Goal: Information Seeking & Learning: Find specific page/section

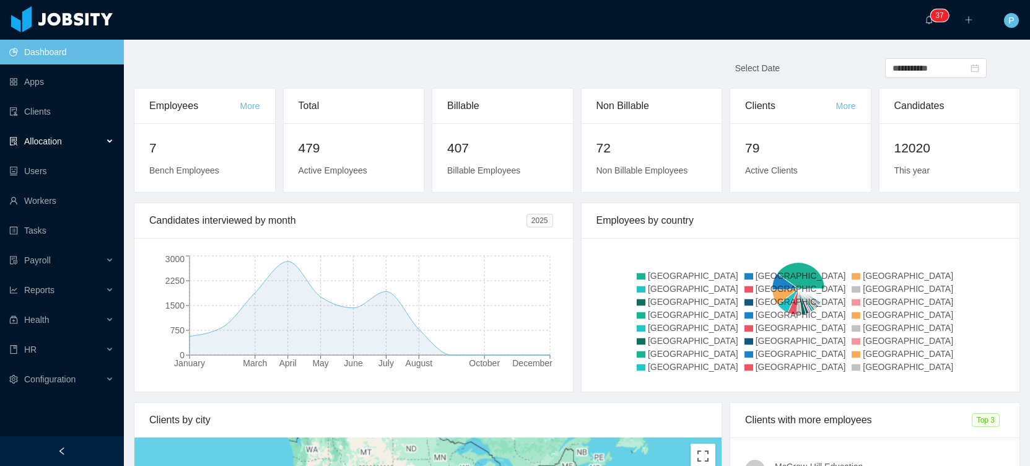
click at [47, 142] on span "Allocation" at bounding box center [43, 141] width 38 height 10
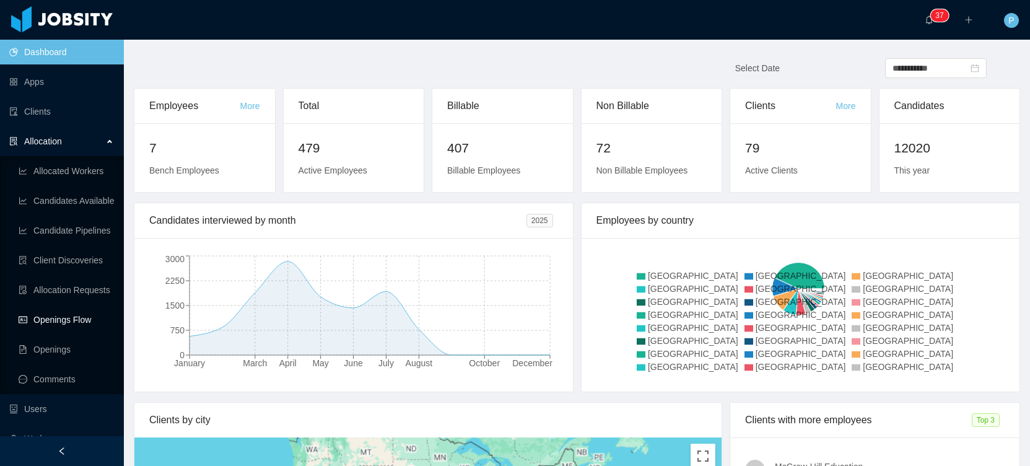
click at [59, 316] on link "Openings Flow" at bounding box center [66, 319] width 95 height 25
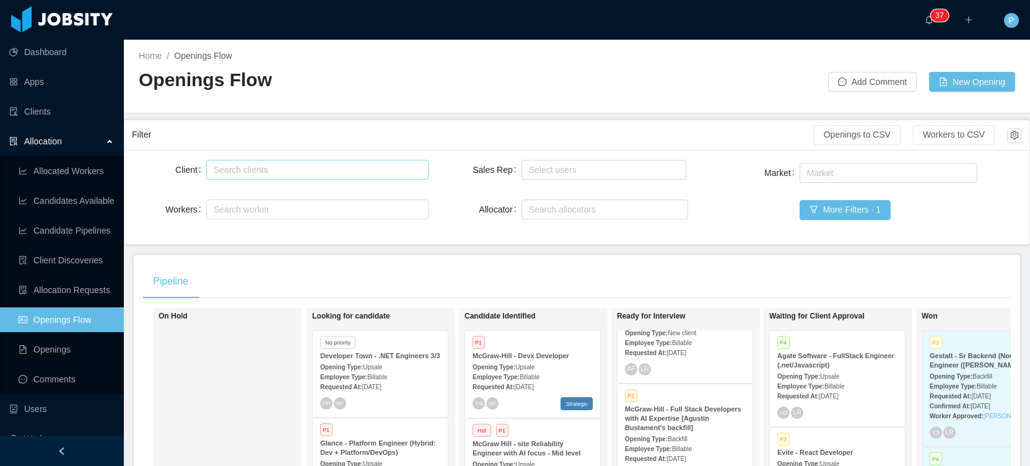
click at [246, 162] on div "Search clients" at bounding box center [315, 169] width 211 height 19
type input "******"
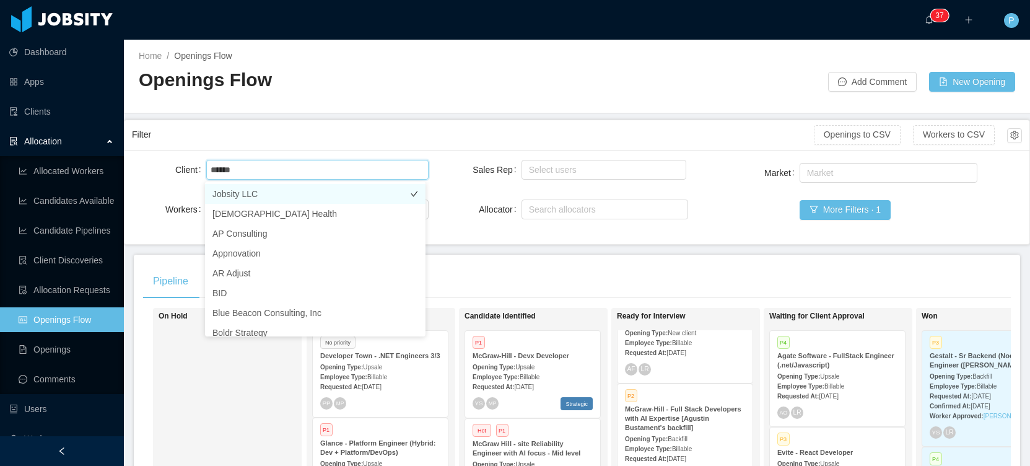
click at [240, 198] on li "Jobsity LLC" at bounding box center [315, 194] width 220 height 20
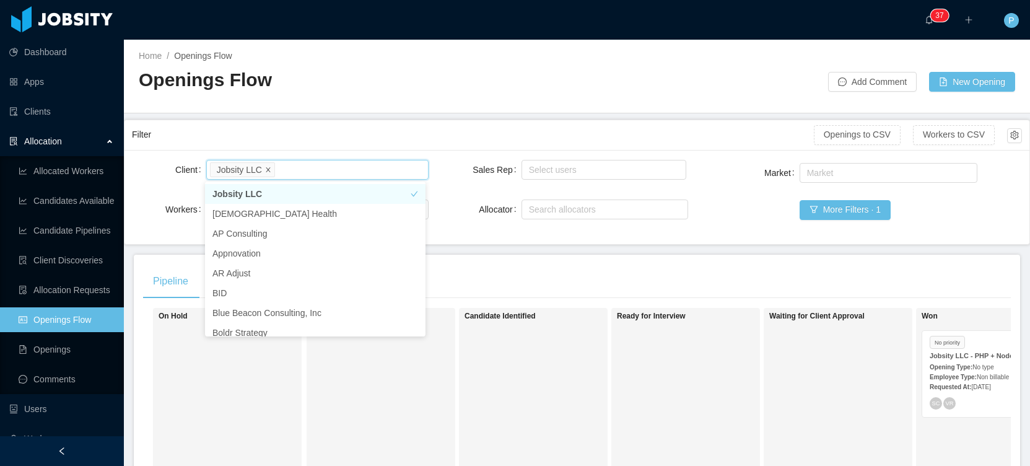
click at [271, 170] on icon "icon: close" at bounding box center [268, 169] width 6 height 6
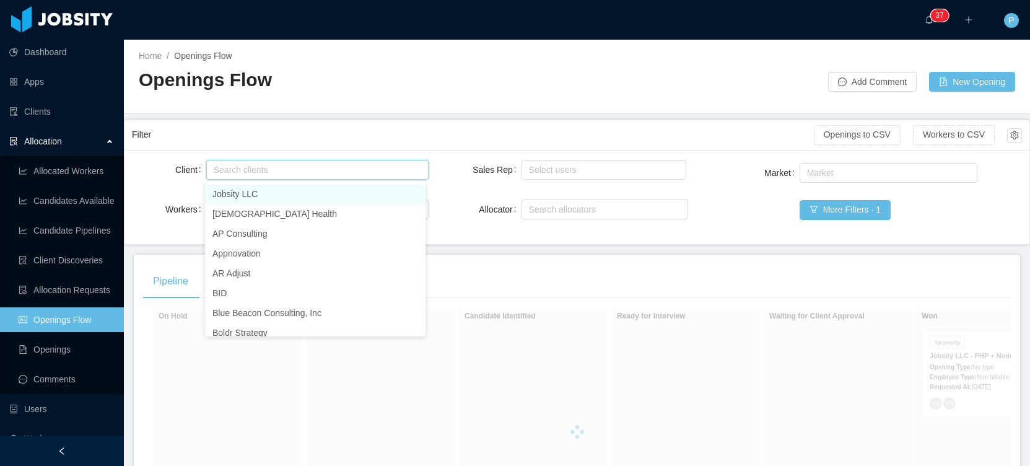
click at [266, 172] on div "Search clients" at bounding box center [315, 169] width 202 height 12
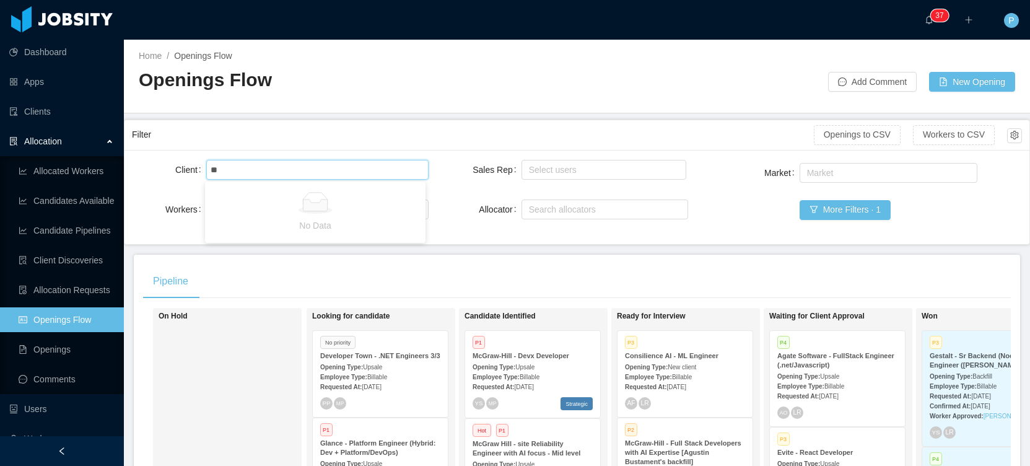
type input "*"
type input "******"
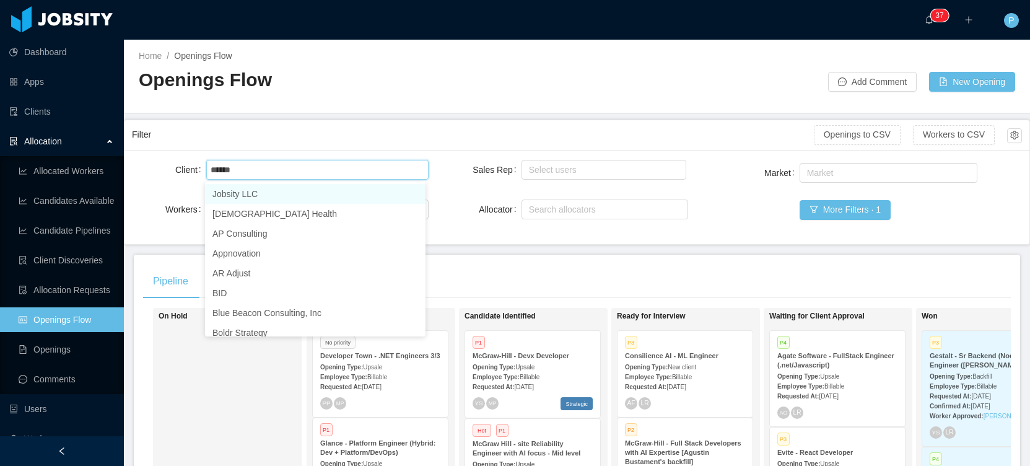
click at [251, 196] on li "Jobsity LLC" at bounding box center [315, 194] width 220 height 20
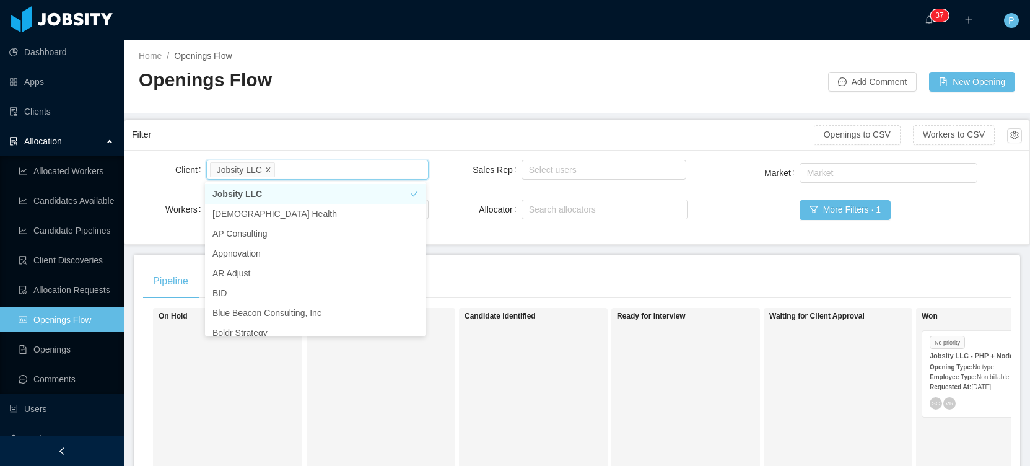
click at [271, 167] on icon "icon: close" at bounding box center [268, 169] width 6 height 6
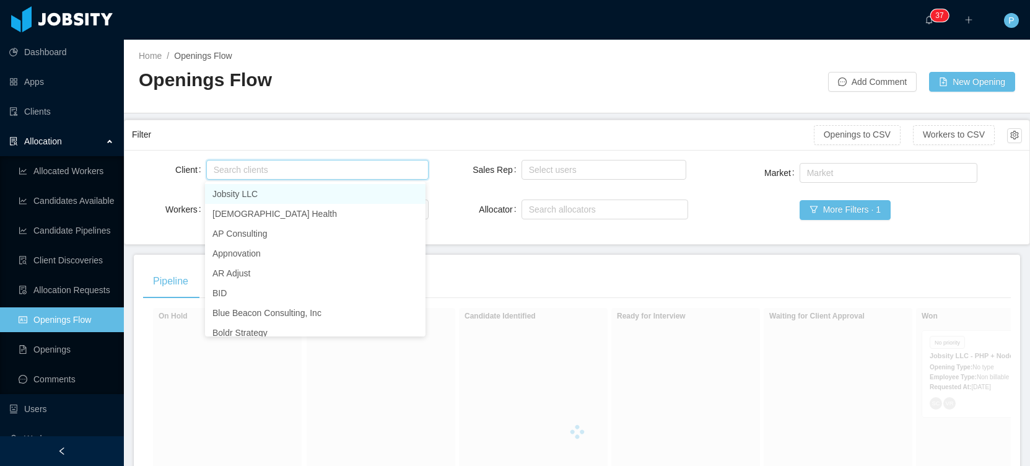
click at [271, 169] on div "Search clients" at bounding box center [315, 169] width 202 height 12
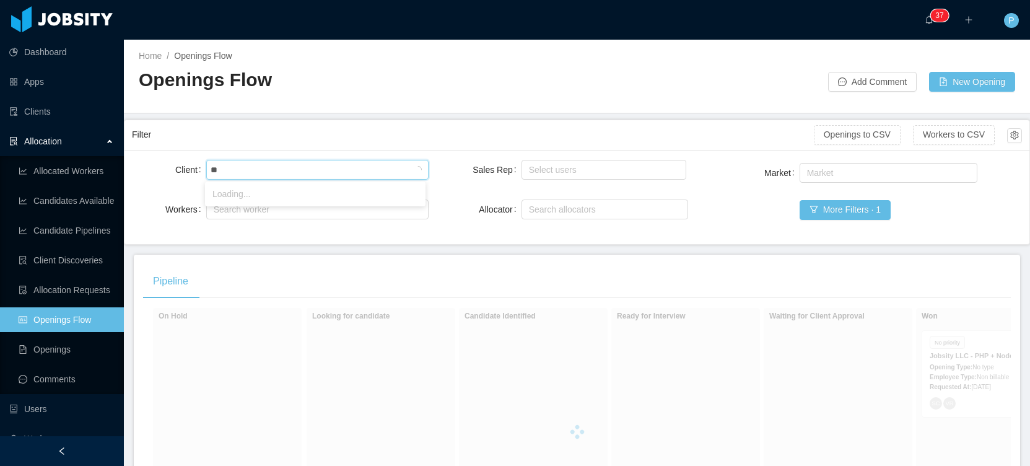
type input "***"
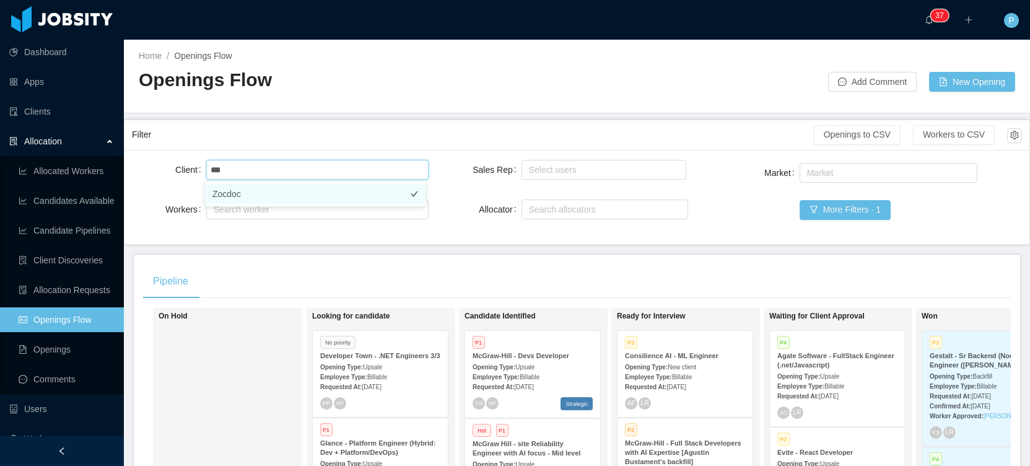
click at [262, 197] on li "Zocdoc" at bounding box center [315, 194] width 220 height 20
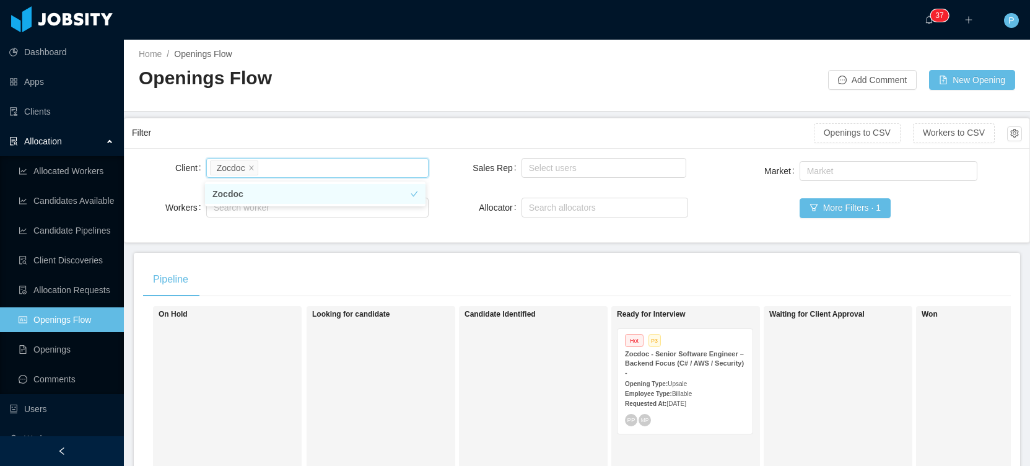
scroll to position [2, 0]
click at [716, 352] on strong "Zocdoc - Senior Software Engineer – Backend Focus (C# / AWS / Security) -" at bounding box center [684, 362] width 119 height 26
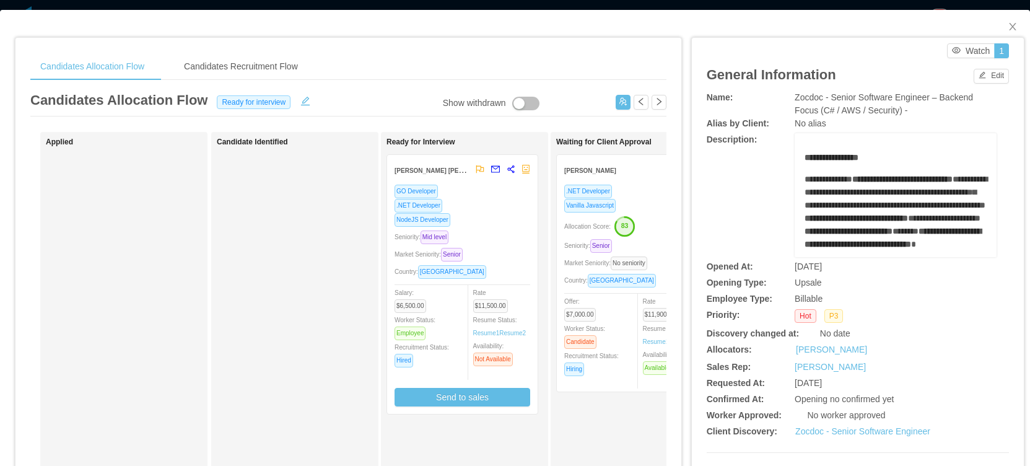
click at [626, 168] on div "[PERSON_NAME]" at bounding box center [616, 170] width 105 height 23
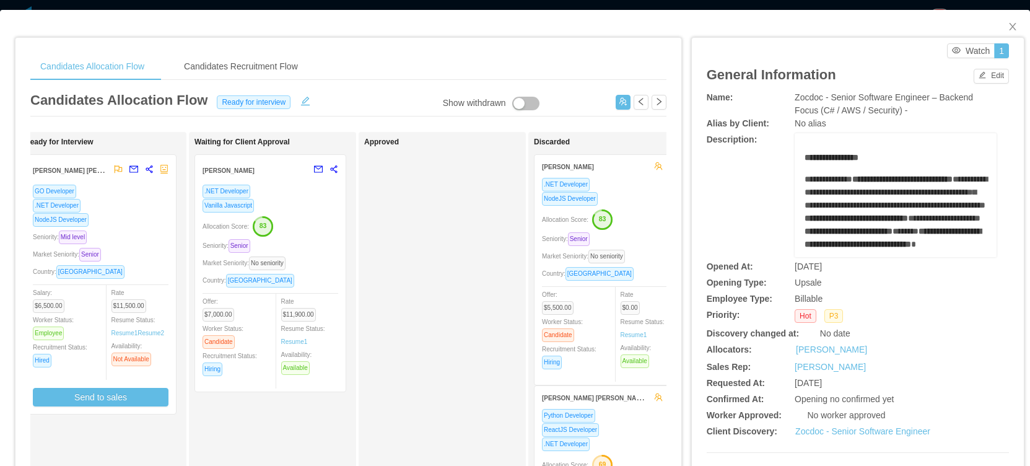
click at [272, 177] on div "[PERSON_NAME]" at bounding box center [254, 170] width 105 height 23
click at [307, 223] on div "Allocation Score: 83" at bounding box center [270, 225] width 136 height 20
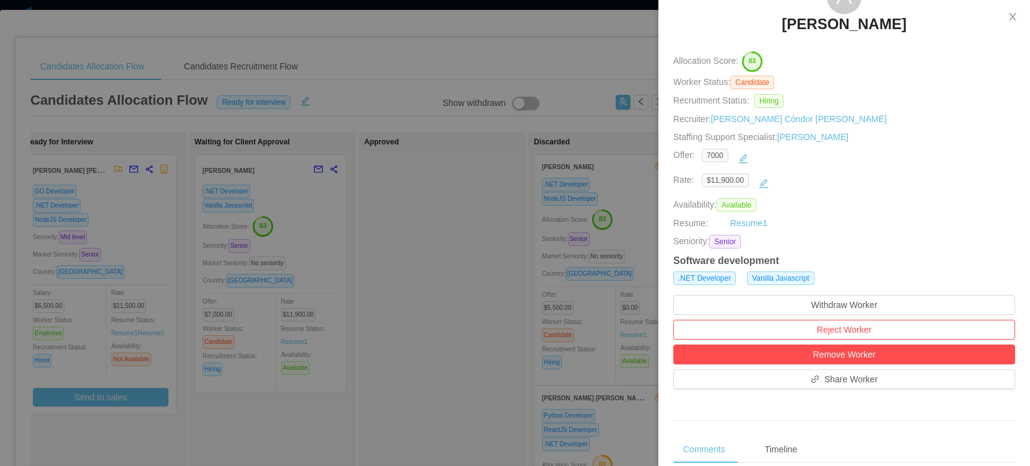
scroll to position [407, 0]
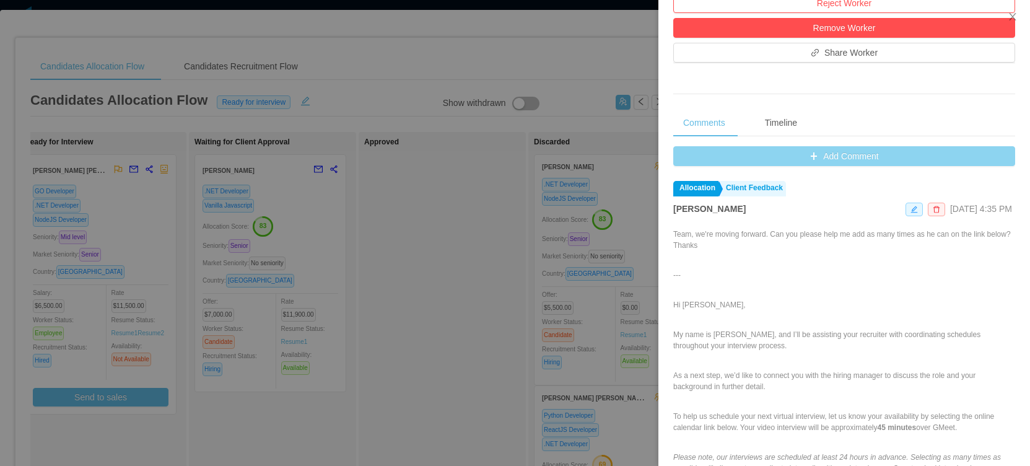
click at [817, 150] on button "Add Comment" at bounding box center [844, 156] width 342 height 20
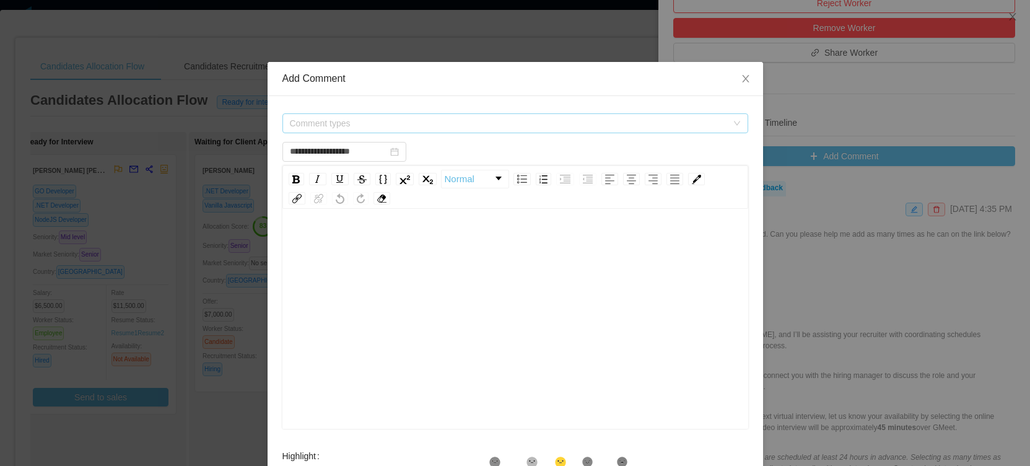
click at [383, 119] on span "Comment types" at bounding box center [508, 123] width 437 height 12
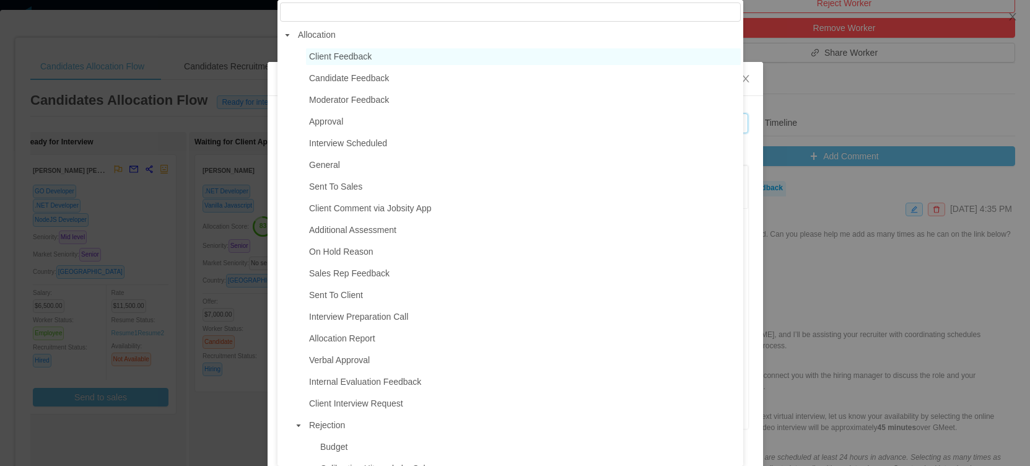
click at [376, 58] on span "Client Feedback" at bounding box center [523, 56] width 435 height 17
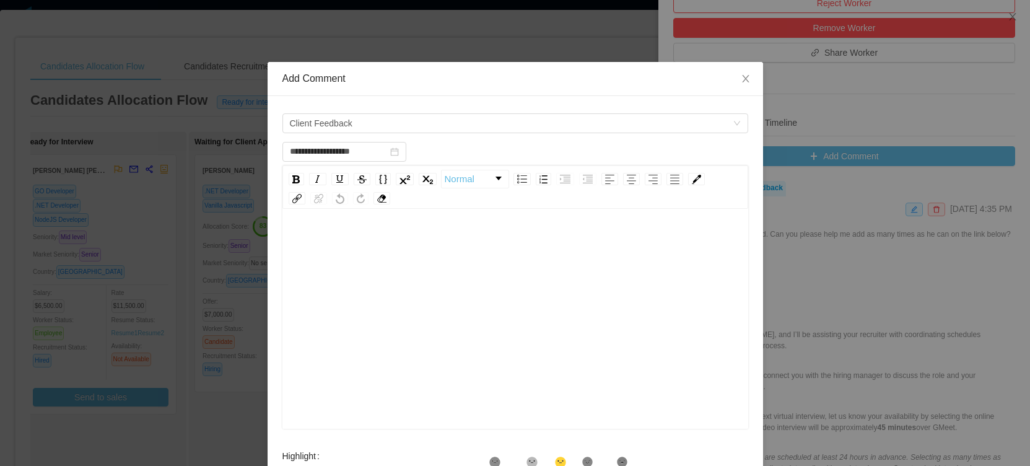
click at [382, 227] on div "rdw-wrapper" at bounding box center [515, 320] width 466 height 217
click at [354, 123] on span "Client Feedback" at bounding box center [511, 123] width 443 height 19
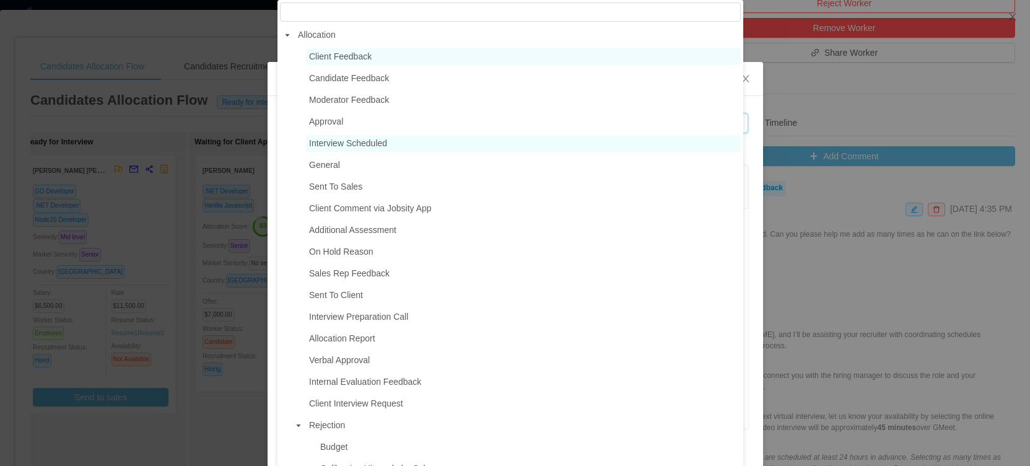
click at [365, 146] on span "Interview Scheduled" at bounding box center [348, 143] width 78 height 10
type input "**********"
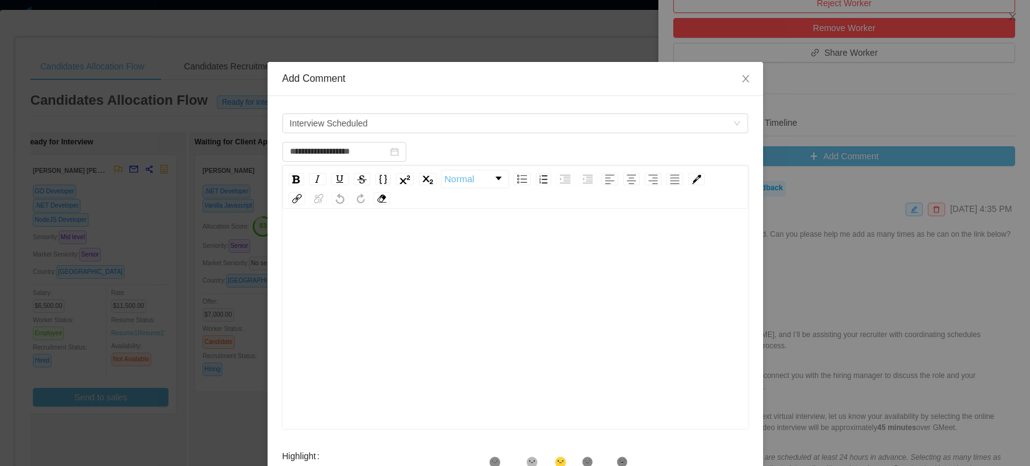
click at [376, 243] on div "rdw-editor" at bounding box center [515, 242] width 446 height 25
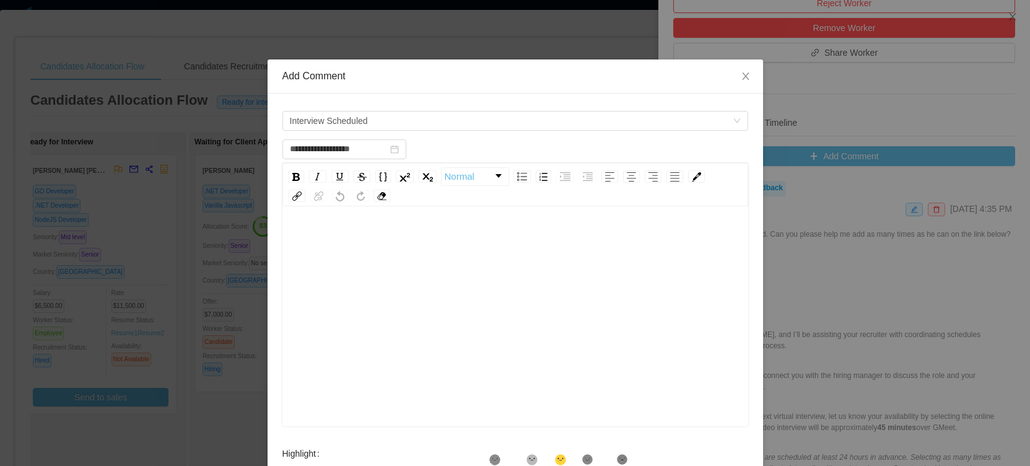
scroll to position [321, 0]
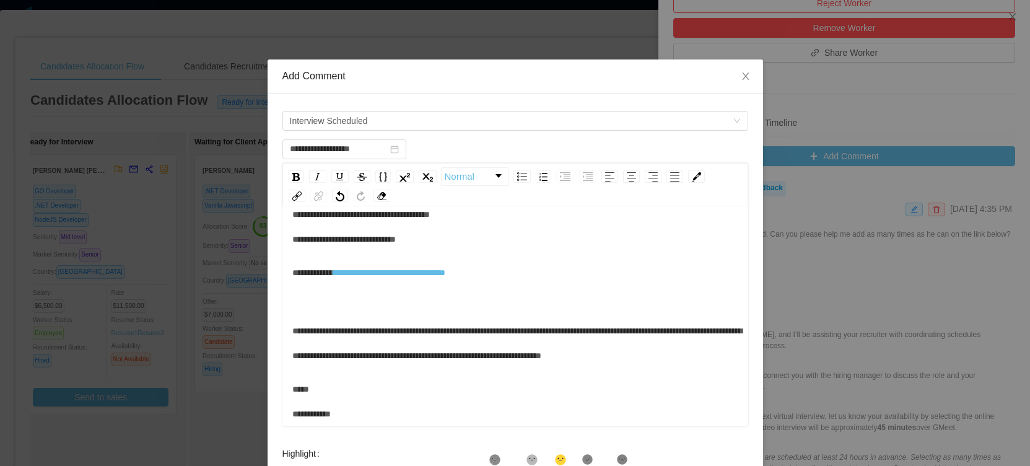
click at [320, 222] on div "**********" at bounding box center [515, 227] width 446 height 50
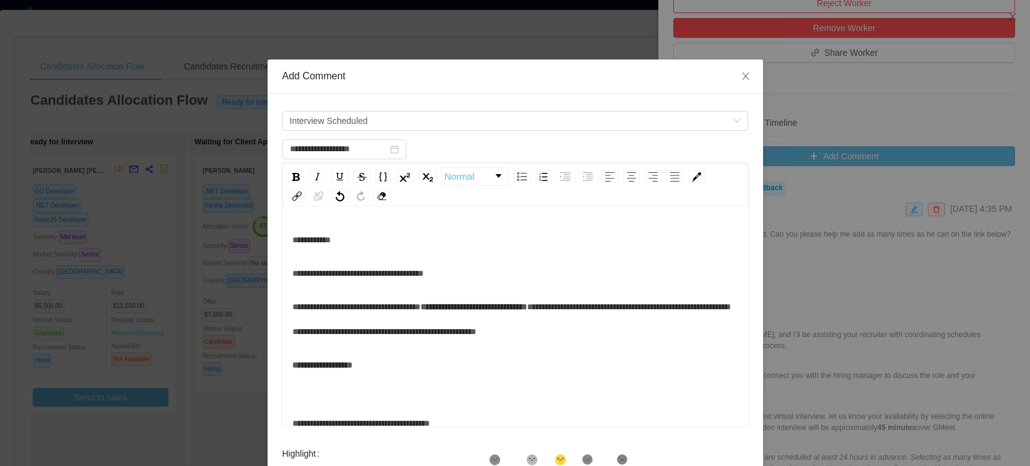
click at [292, 243] on span "**********" at bounding box center [311, 239] width 38 height 9
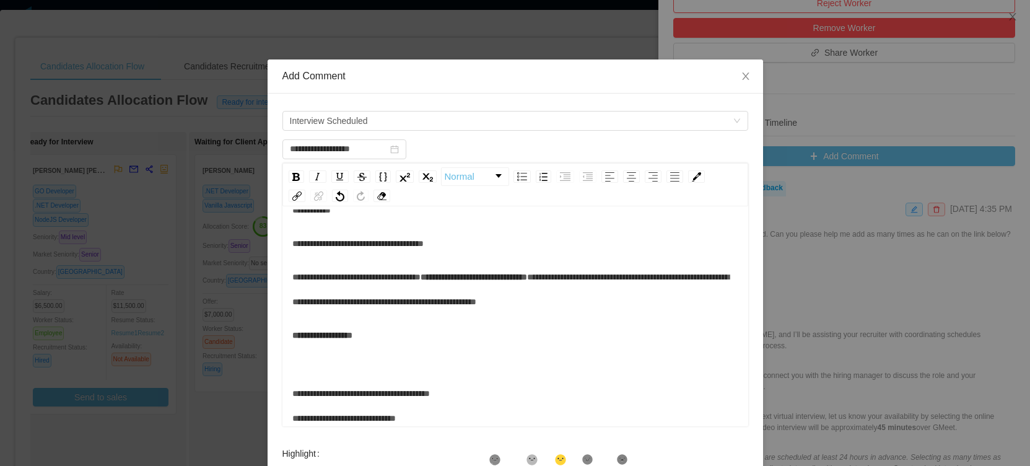
scroll to position [391, 0]
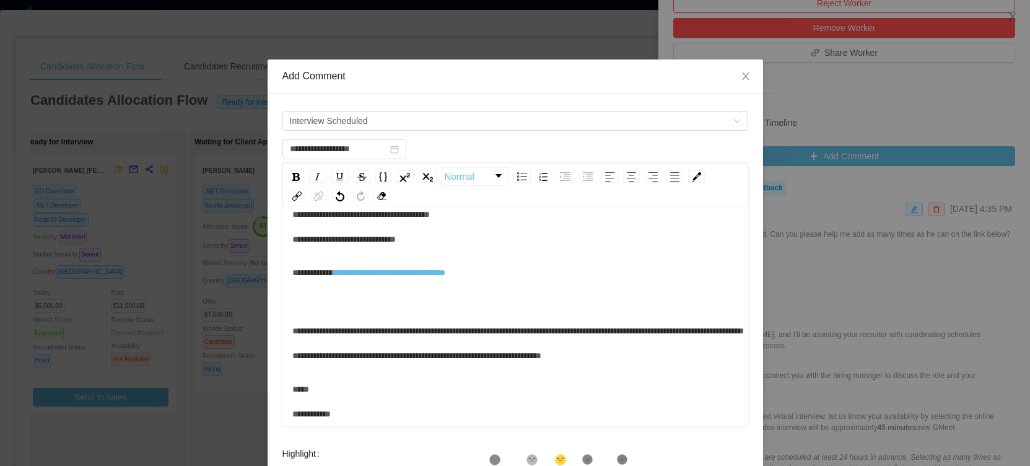
click at [593, 463] on icon at bounding box center [587, 459] width 11 height 11
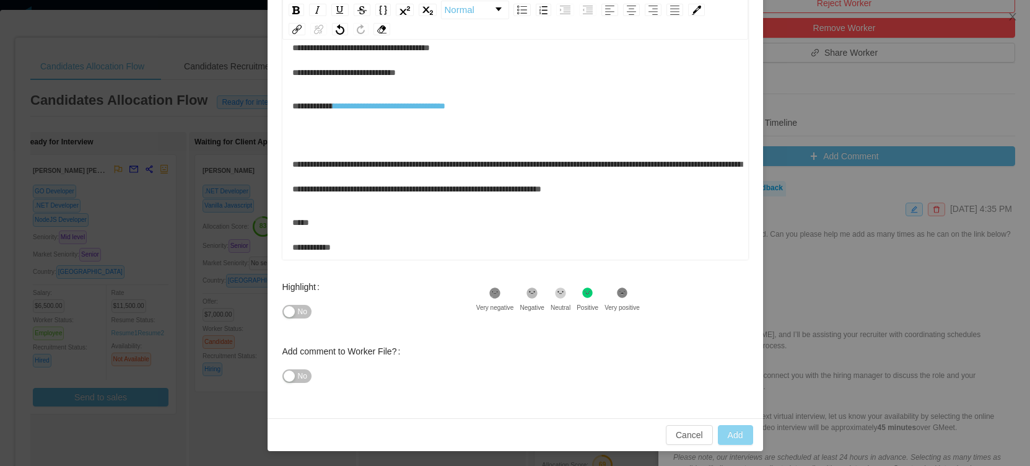
click at [726, 433] on button "Add" at bounding box center [735, 435] width 35 height 20
type input "**********"
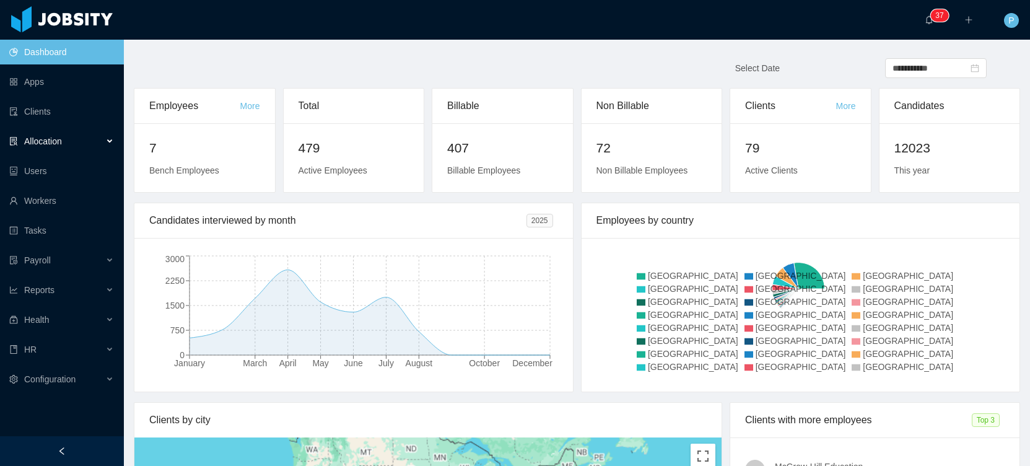
click at [72, 145] on div "Allocation" at bounding box center [62, 141] width 124 height 25
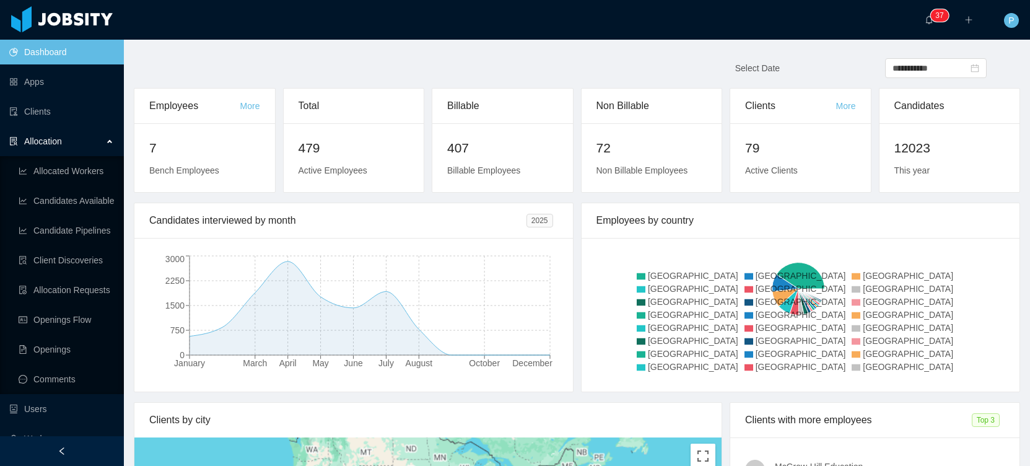
click at [53, 185] on ul "Allocated Workers Candidates Available Candidate Pipelines Client Discoveries A…" at bounding box center [62, 275] width 124 height 238
click at [51, 111] on link "Clients" at bounding box center [61, 111] width 105 height 25
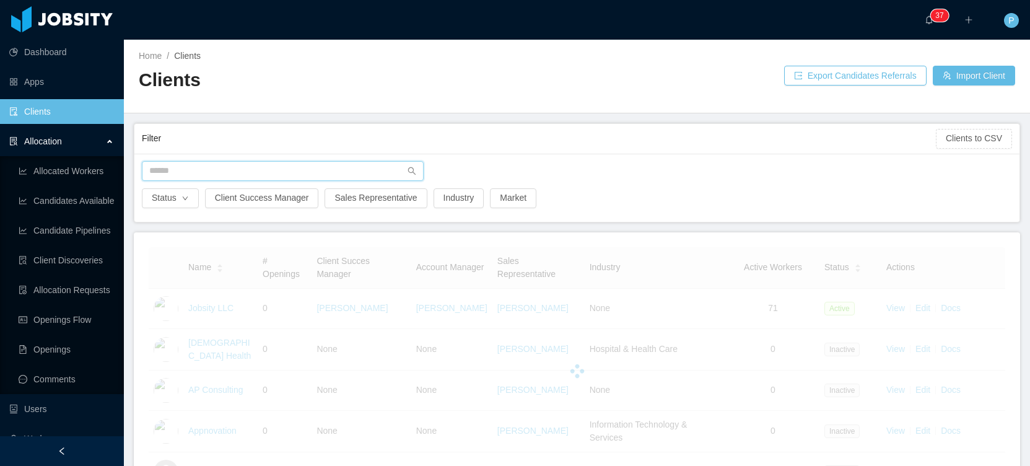
click at [241, 163] on input "text" at bounding box center [283, 171] width 282 height 20
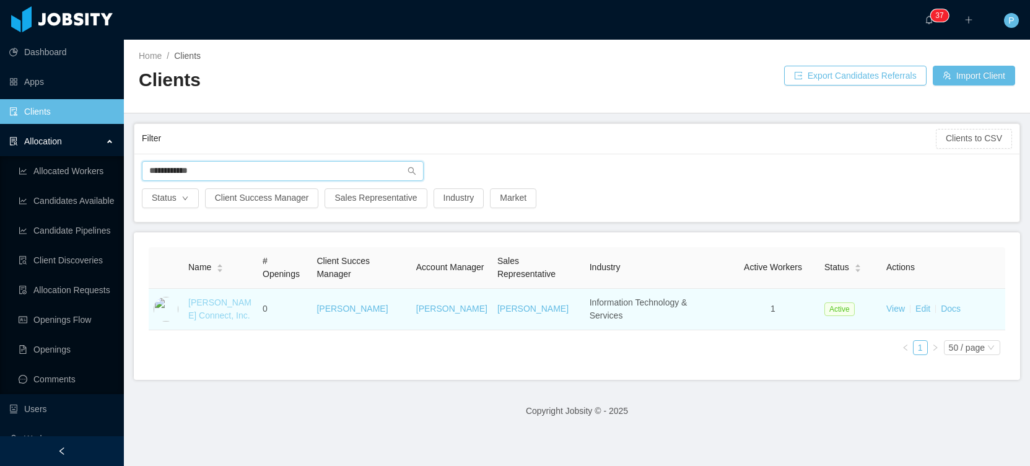
type input "**********"
click at [222, 303] on link "Otto Connect, Inc." at bounding box center [219, 308] width 63 height 23
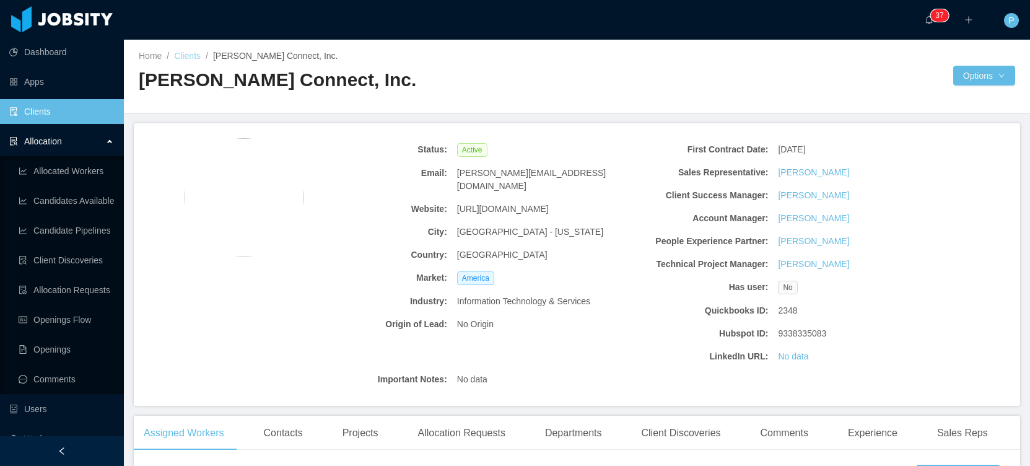
click at [188, 56] on link "Clients" at bounding box center [187, 56] width 27 height 10
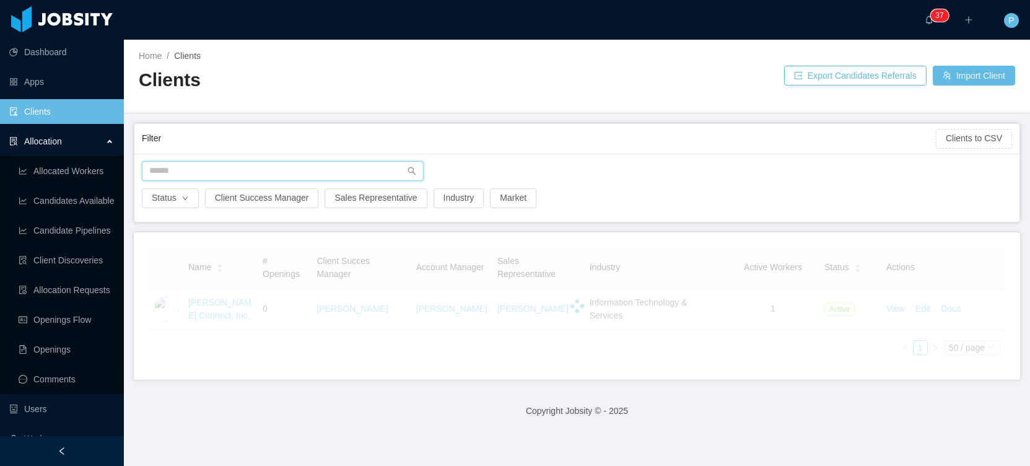
click at [306, 169] on input "text" at bounding box center [283, 171] width 282 height 20
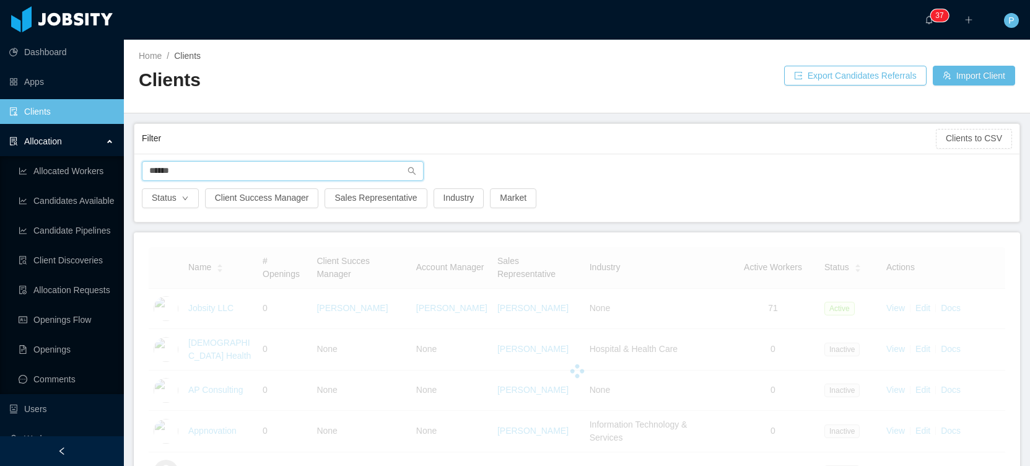
type input "******"
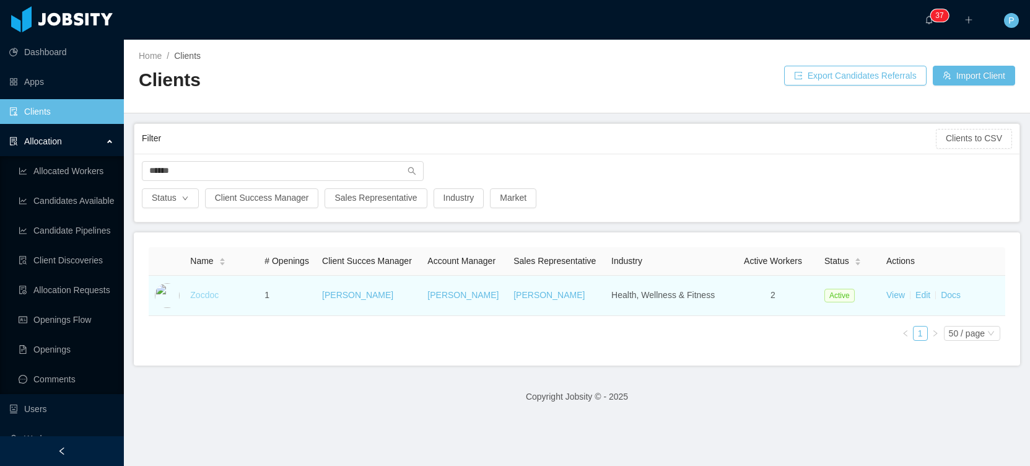
click at [207, 298] on link "Zocdoc" at bounding box center [204, 295] width 28 height 10
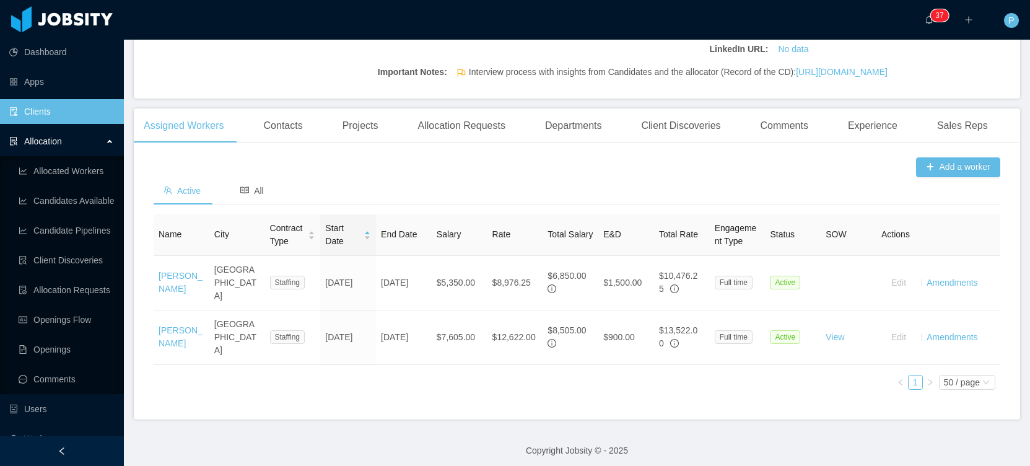
scroll to position [323, 0]
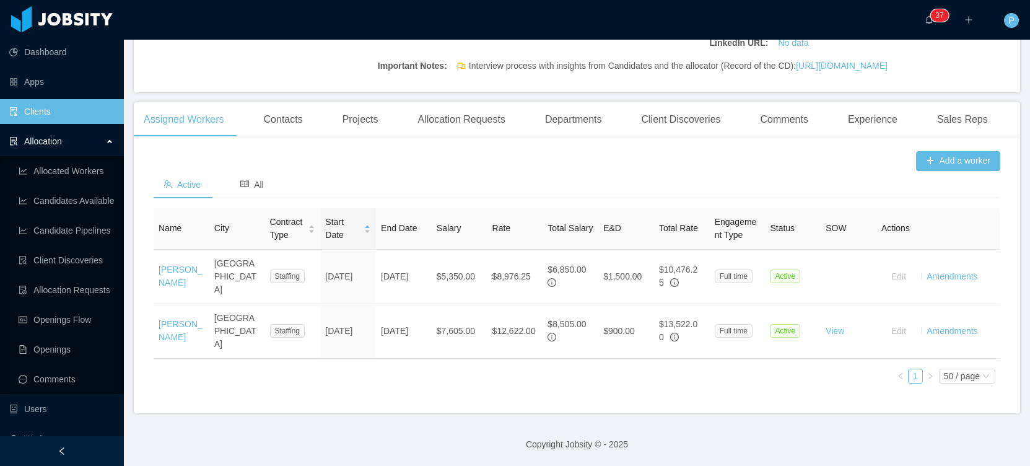
drag, startPoint x: 423, startPoint y: 194, endPoint x: 414, endPoint y: 193, distance: 9.9
click at [423, 194] on div "Active All" at bounding box center [577, 185] width 846 height 28
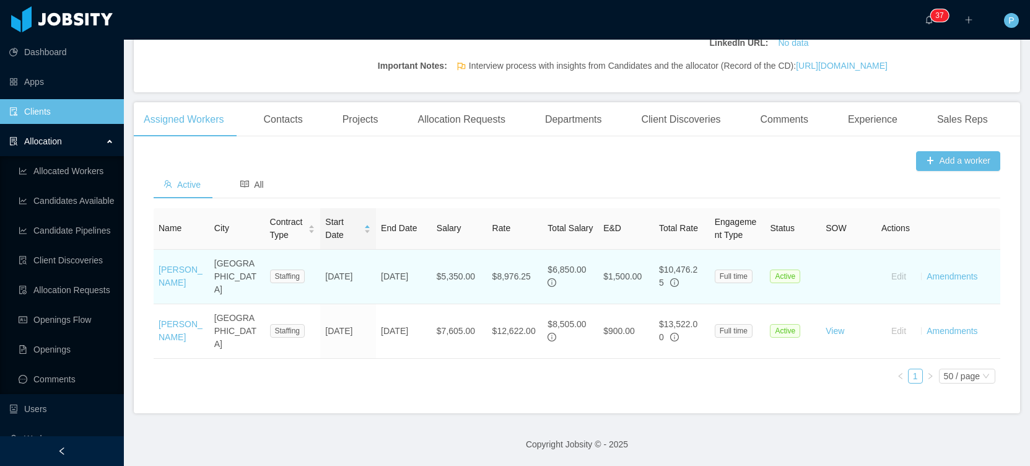
drag, startPoint x: 334, startPoint y: 296, endPoint x: 319, endPoint y: 272, distance: 27.8
click at [319, 272] on tbody "Thiago Salvadori Curitiba Staffing Nov 29th, 2021 May 27th, 2026 $5,350.00 $8,9…" at bounding box center [577, 304] width 846 height 109
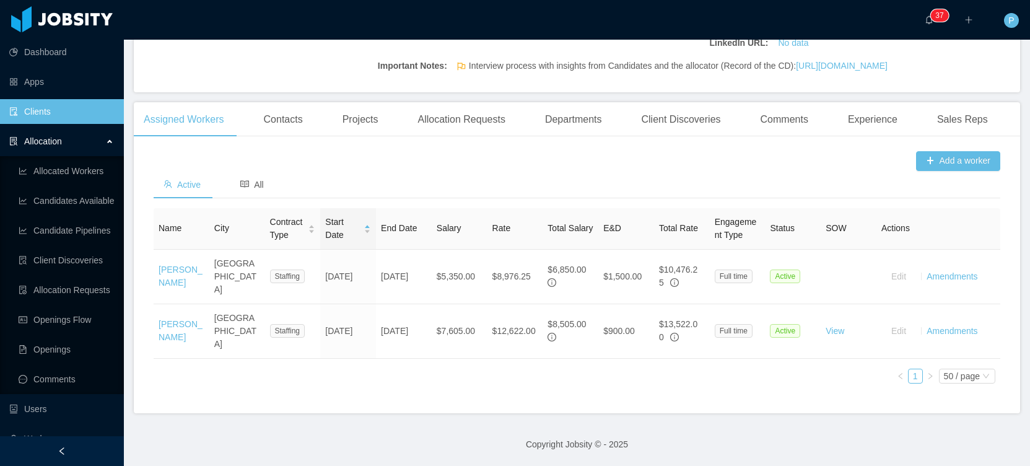
click at [399, 358] on div "Name City Contract Type Start Date End Date Salary Rate Total Salary E&D Total …" at bounding box center [577, 283] width 846 height 150
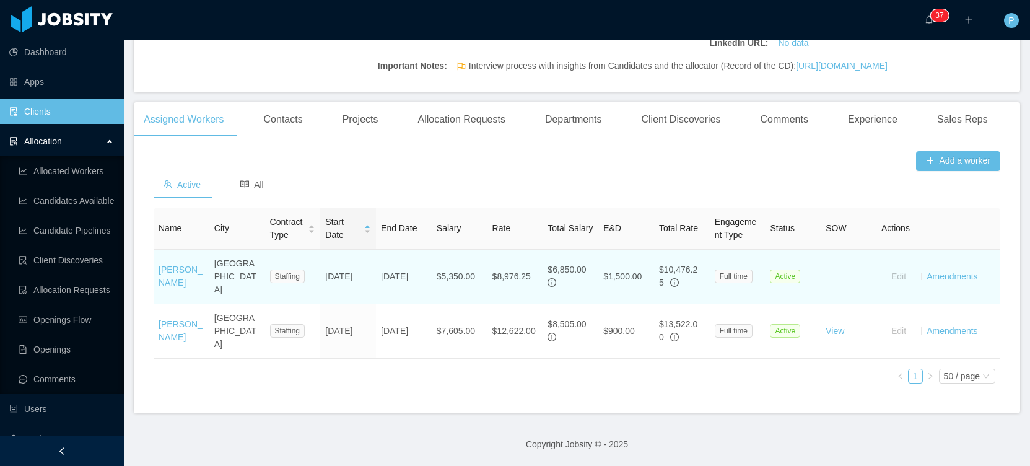
drag, startPoint x: 399, startPoint y: 339, endPoint x: 305, endPoint y: 277, distance: 112.7
click at [305, 277] on tbody "Thiago Salvadori Curitiba Staffing Nov 29th, 2021 May 27th, 2026 $5,350.00 $8,9…" at bounding box center [577, 304] width 846 height 109
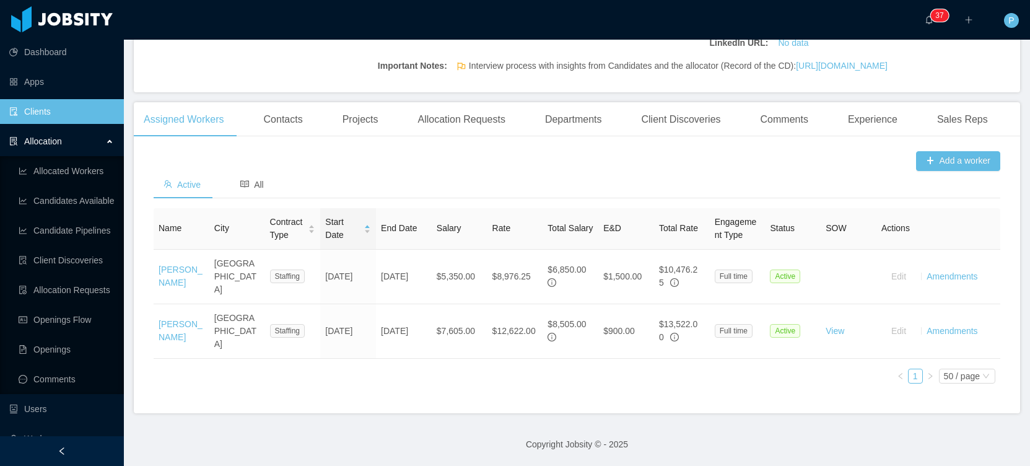
click at [380, 358] on div "Name City Contract Type Start Date End Date Salary Rate Total Salary E&D Total …" at bounding box center [577, 283] width 846 height 150
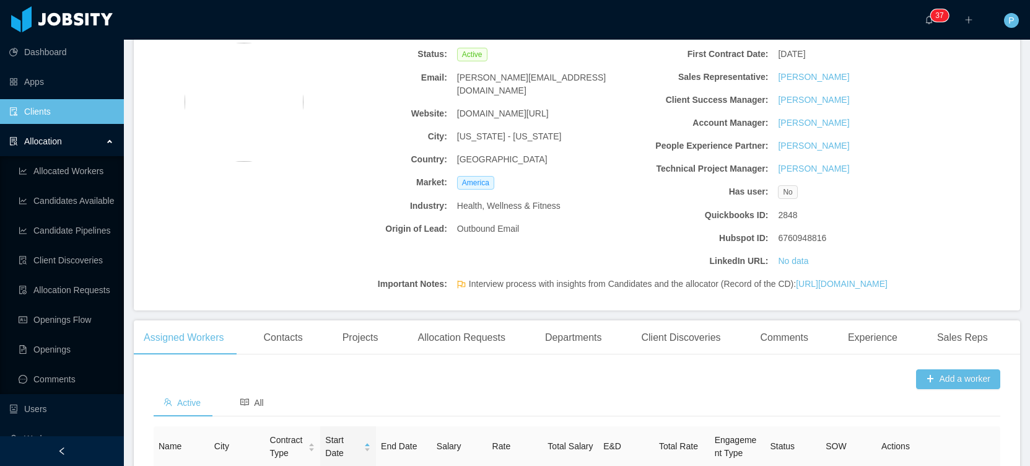
scroll to position [0, 0]
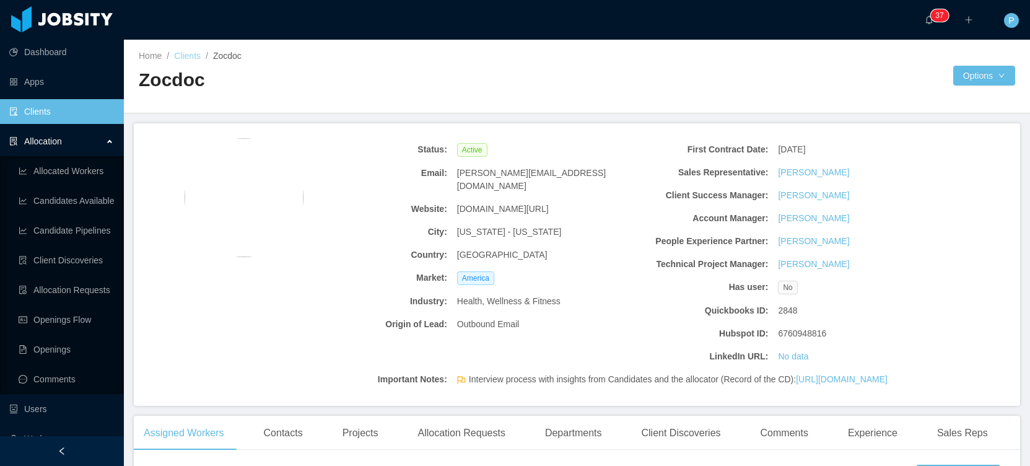
click at [191, 54] on link "Clients" at bounding box center [187, 56] width 27 height 10
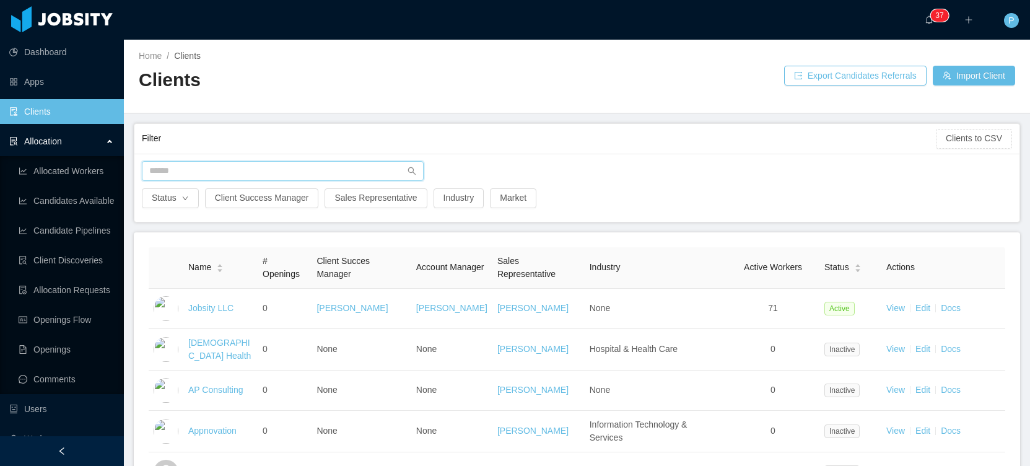
click at [193, 175] on input "text" at bounding box center [283, 171] width 282 height 20
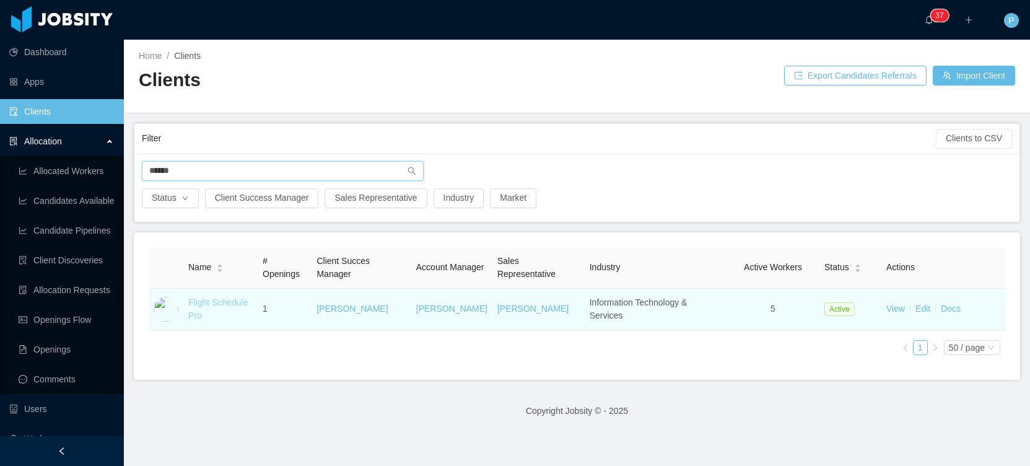
type input "******"
click at [224, 304] on link "Flight Schedule Pro" at bounding box center [218, 308] width 60 height 23
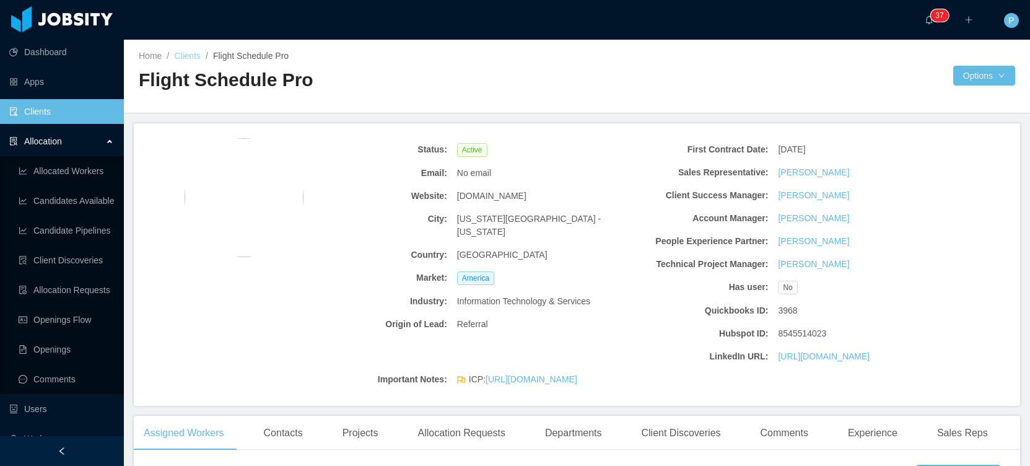
click at [198, 56] on link "Clients" at bounding box center [187, 56] width 27 height 10
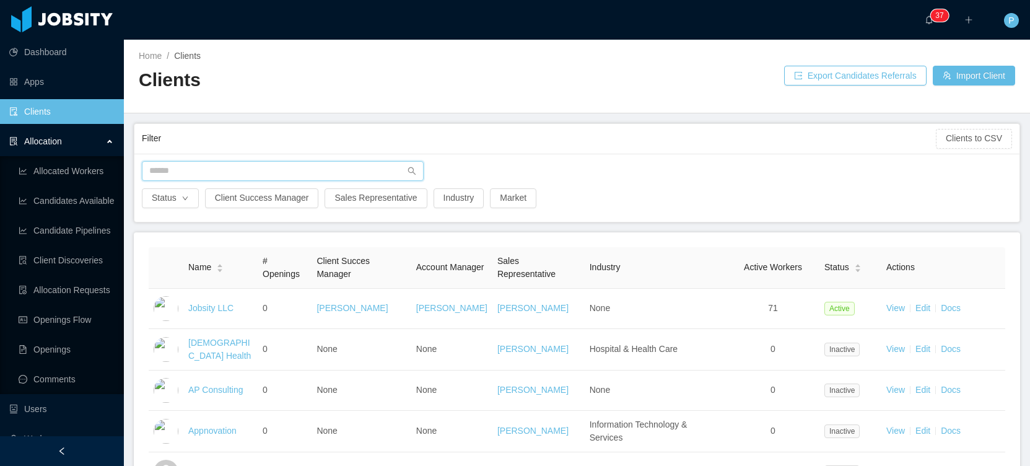
click at [311, 169] on input "text" at bounding box center [283, 171] width 282 height 20
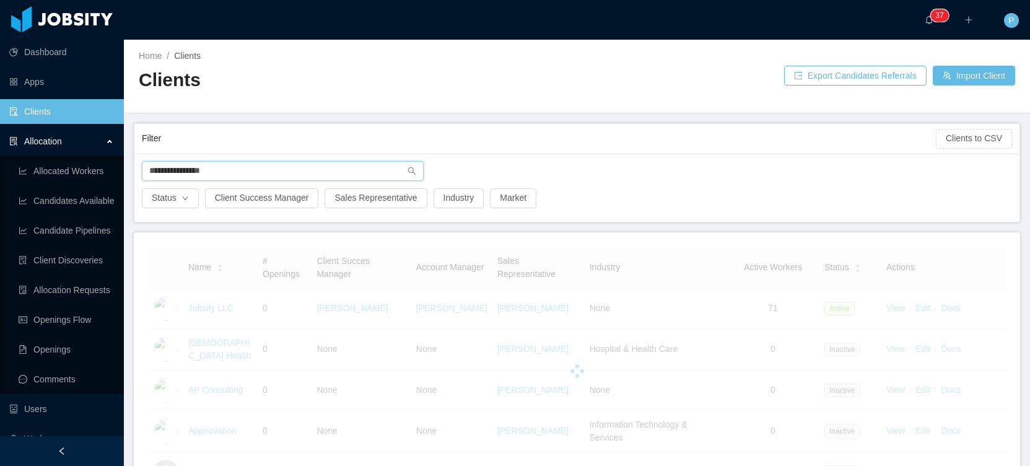
type input "**********"
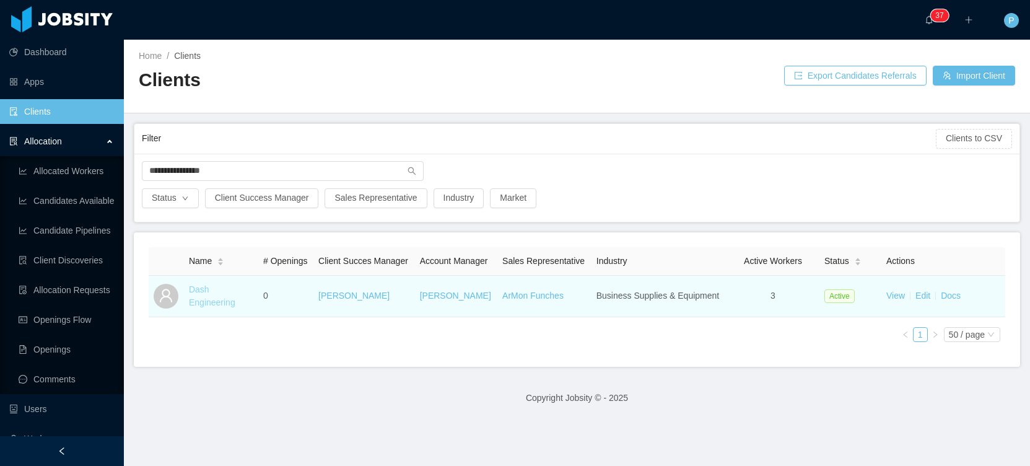
click at [214, 307] on link "Dash Engineering" at bounding box center [212, 295] width 46 height 23
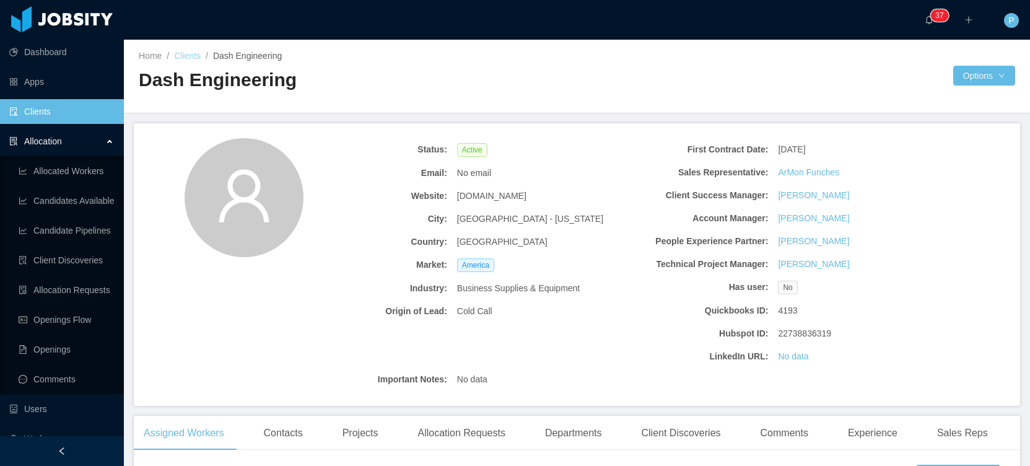
click at [186, 53] on link "Clients" at bounding box center [187, 56] width 27 height 10
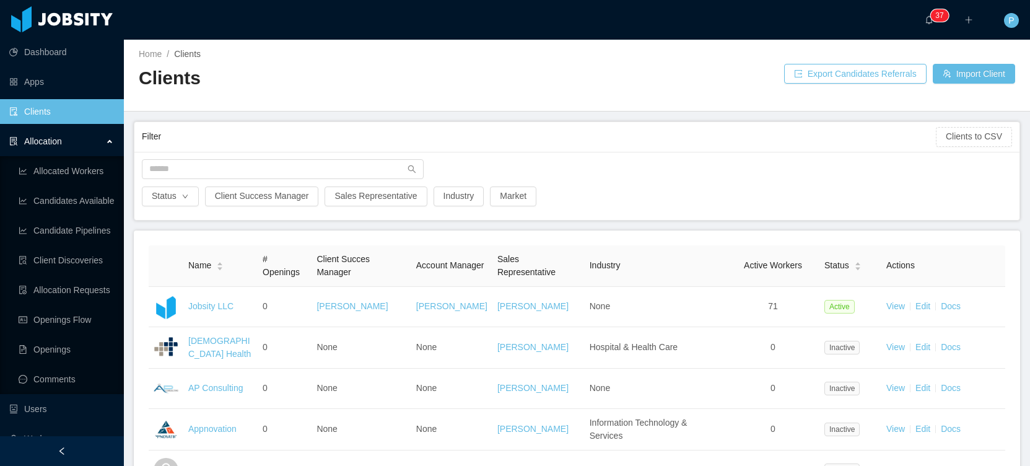
scroll to position [2, 0]
click at [178, 168] on input "text" at bounding box center [283, 169] width 282 height 20
click at [274, 163] on input "text" at bounding box center [283, 169] width 282 height 20
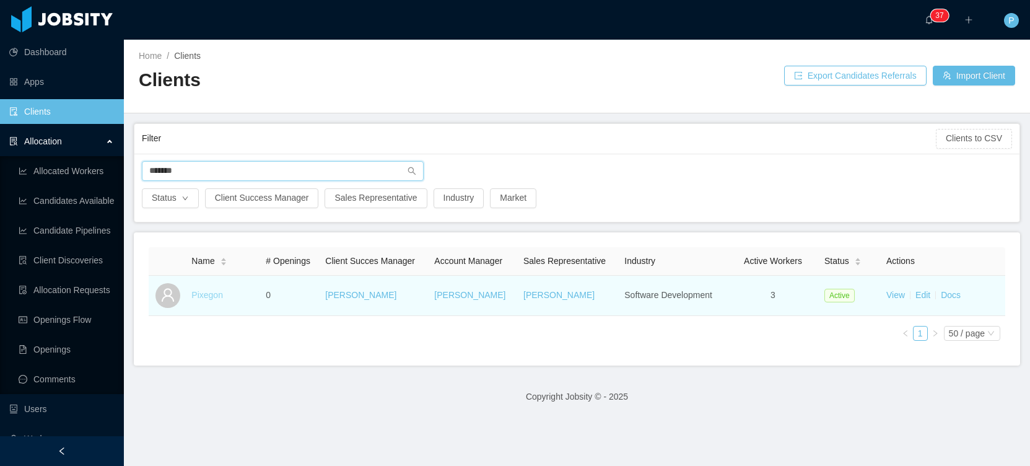
type input "*******"
click at [208, 296] on link "Pixegon" at bounding box center [207, 295] width 32 height 10
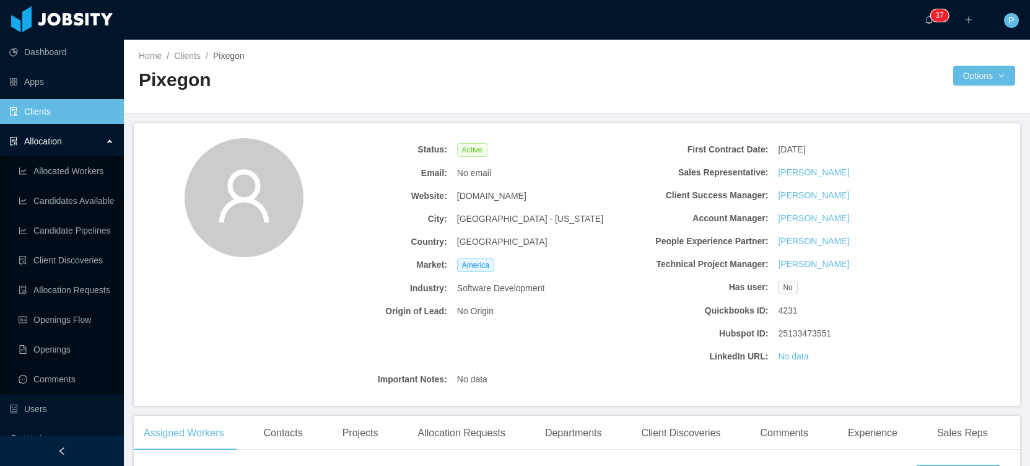
scroll to position [364, 0]
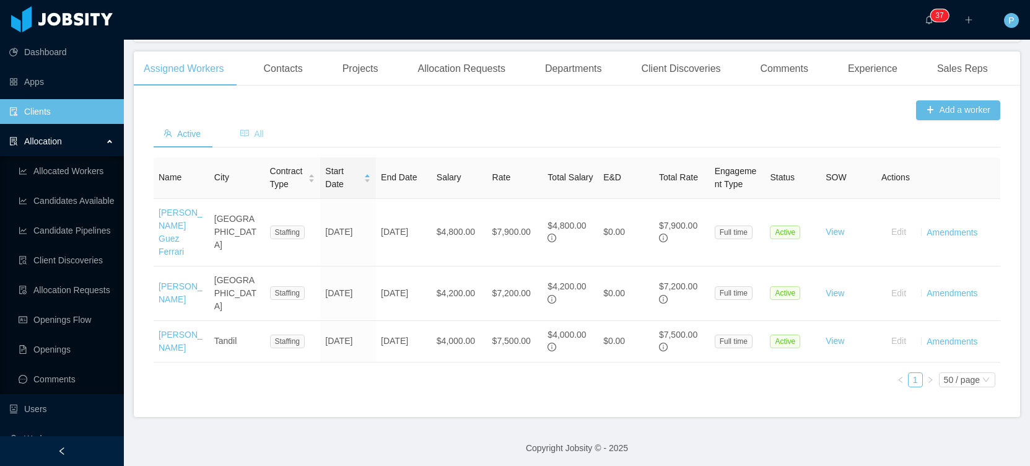
click at [249, 133] on icon "icon: read" at bounding box center [244, 133] width 9 height 7
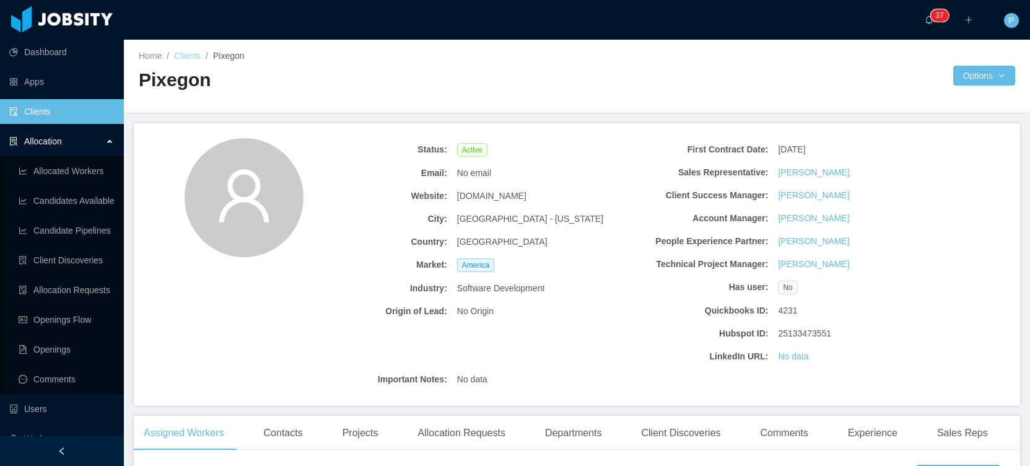
click at [191, 57] on link "Clients" at bounding box center [187, 56] width 27 height 10
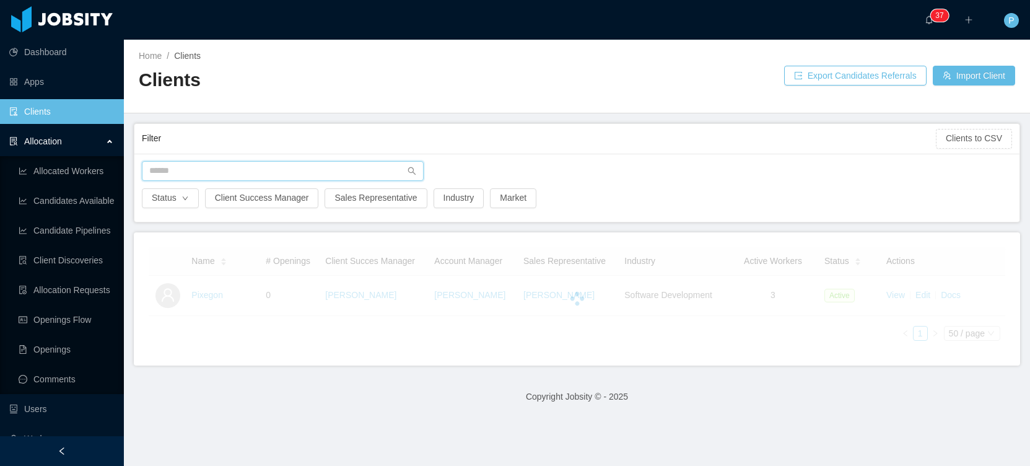
click at [248, 175] on input "text" at bounding box center [283, 171] width 282 height 20
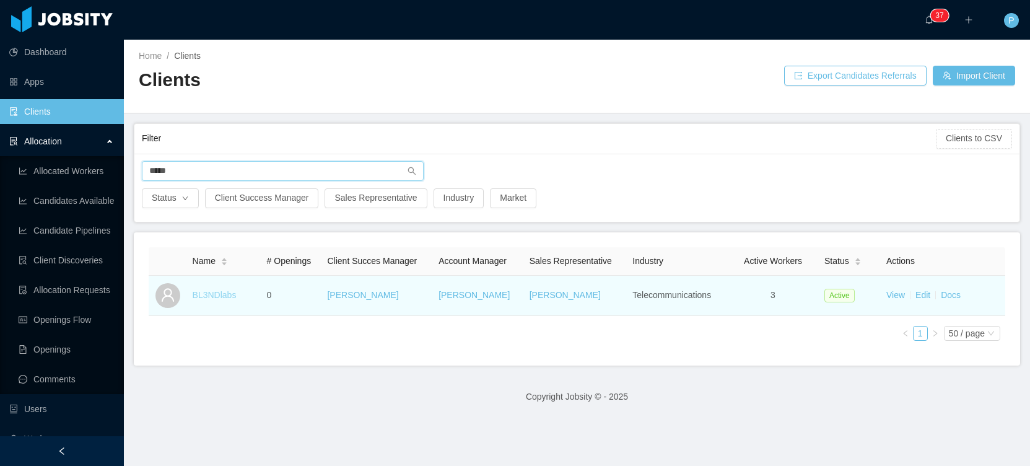
type input "*****"
click at [217, 295] on link "BL3NDlabs" at bounding box center [215, 295] width 44 height 10
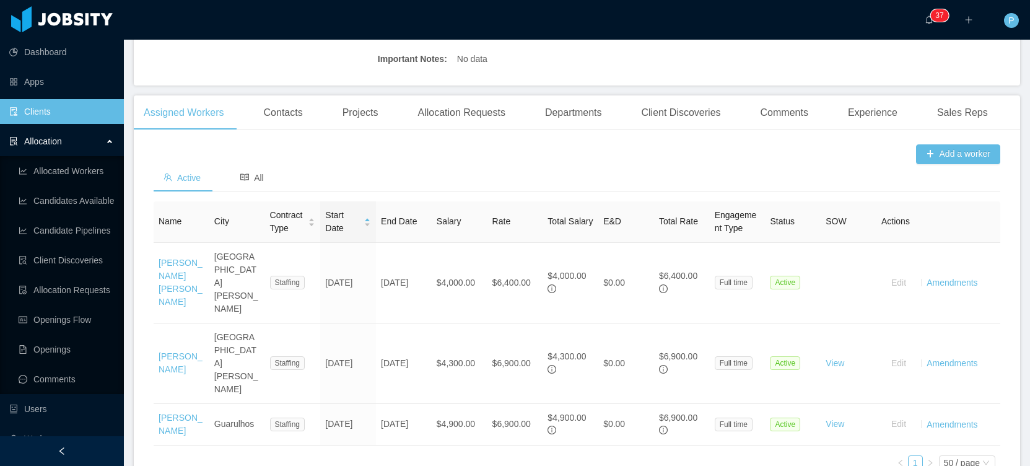
scroll to position [377, 0]
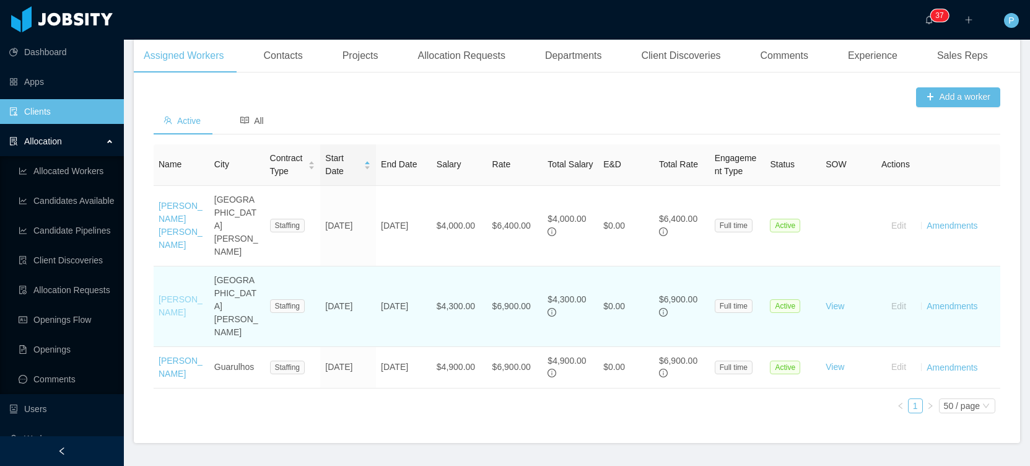
drag, startPoint x: 193, startPoint y: 287, endPoint x: 159, endPoint y: 272, distance: 37.7
click at [158, 278] on td "[PERSON_NAME]" at bounding box center [182, 306] width 56 height 80
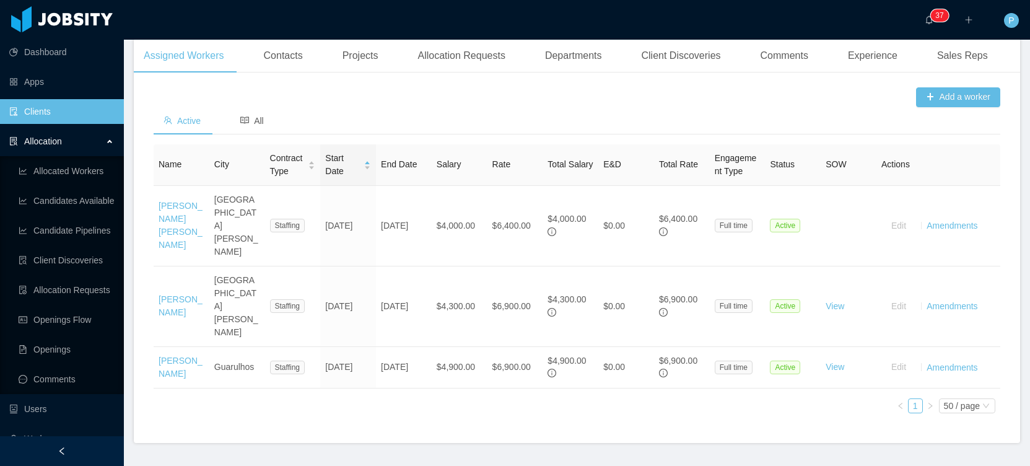
copy link "[PERSON_NAME]"
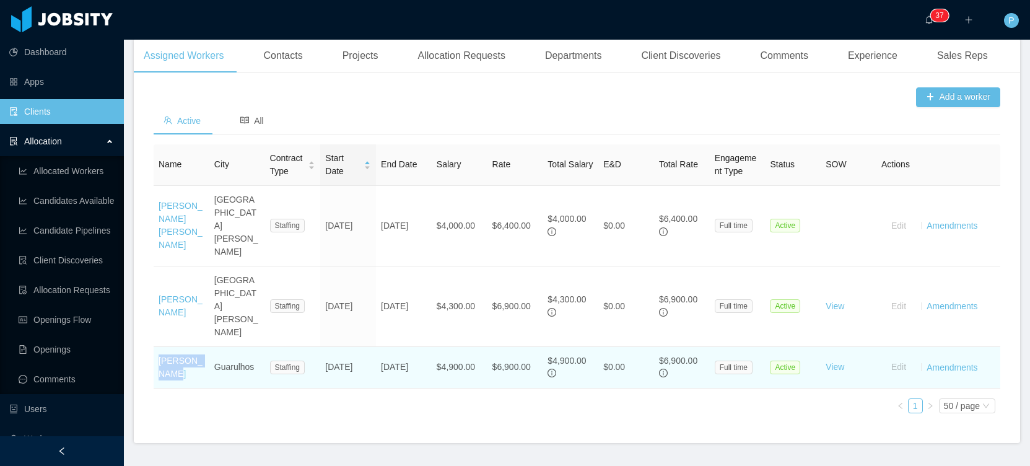
drag, startPoint x: 188, startPoint y: 341, endPoint x: 158, endPoint y: 323, distance: 35.3
click at [158, 347] on td "[PERSON_NAME]" at bounding box center [182, 367] width 56 height 41
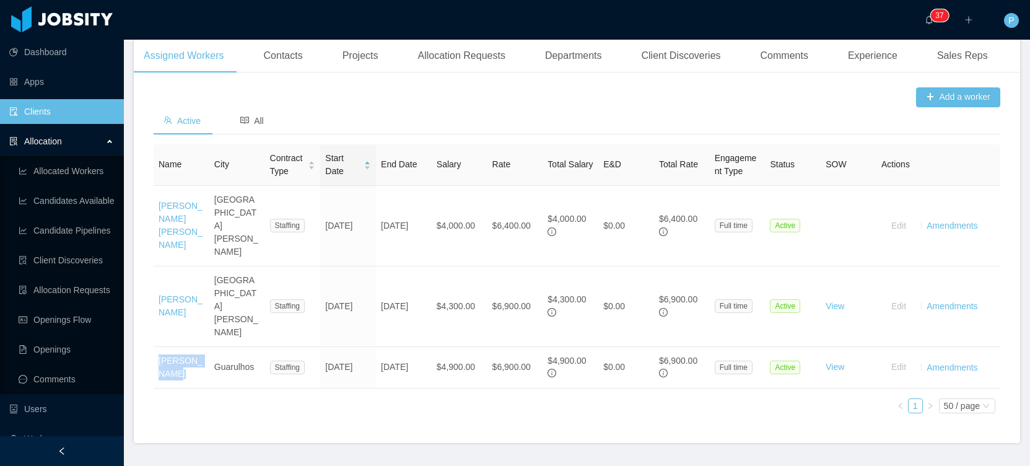
copy link "[PERSON_NAME]"
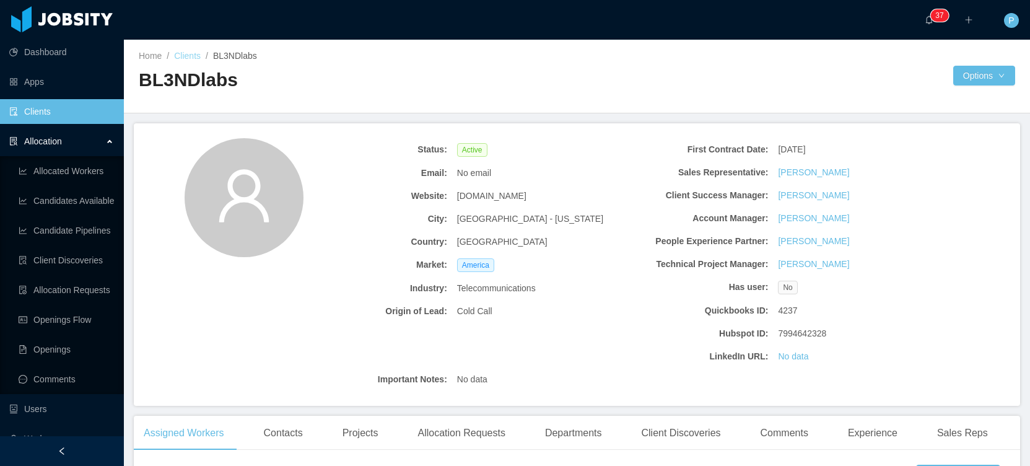
click at [190, 58] on link "Clients" at bounding box center [187, 56] width 27 height 10
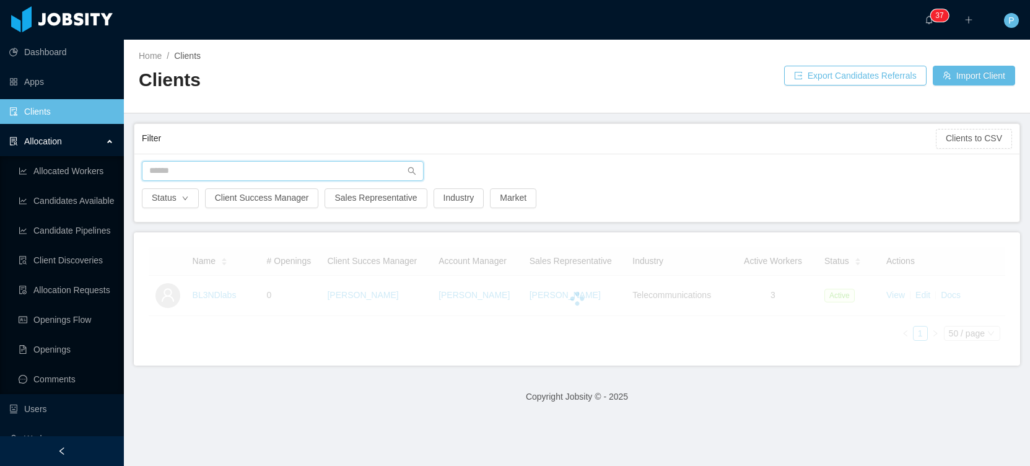
click at [319, 170] on input "text" at bounding box center [283, 171] width 282 height 20
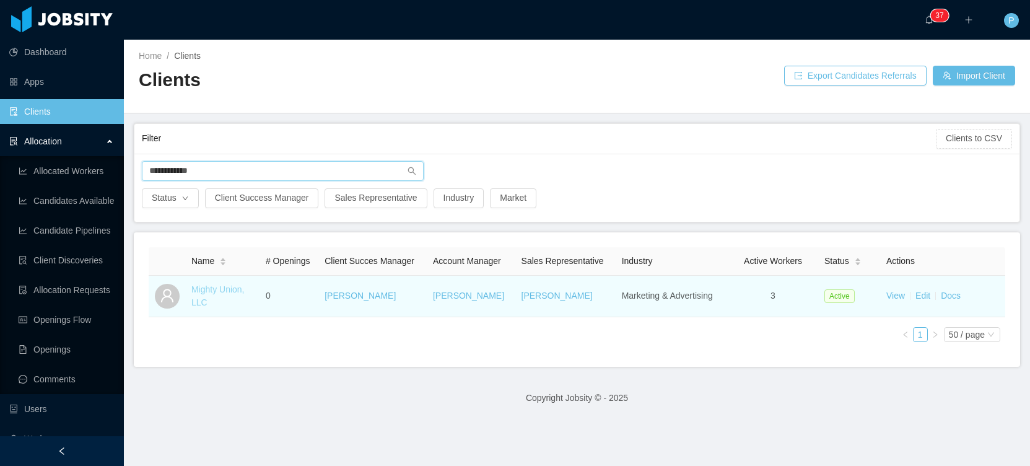
type input "**********"
click at [215, 290] on link "Mighty Union, LLC" at bounding box center [217, 295] width 53 height 23
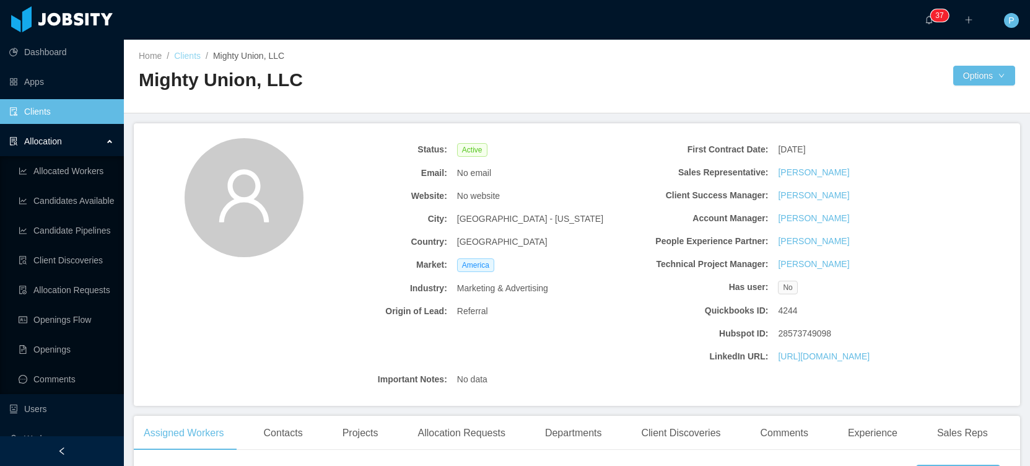
click at [200, 54] on link "Clients" at bounding box center [187, 56] width 27 height 10
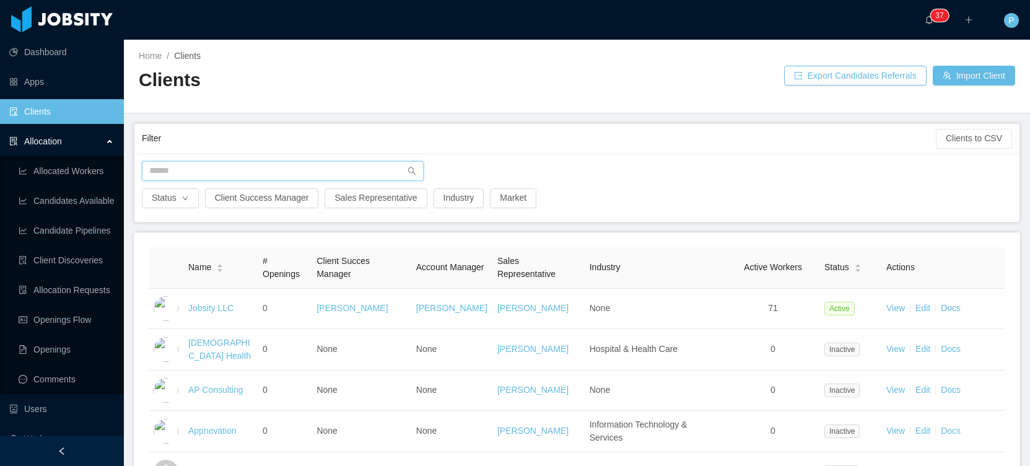
click at [178, 167] on input "text" at bounding box center [283, 171] width 282 height 20
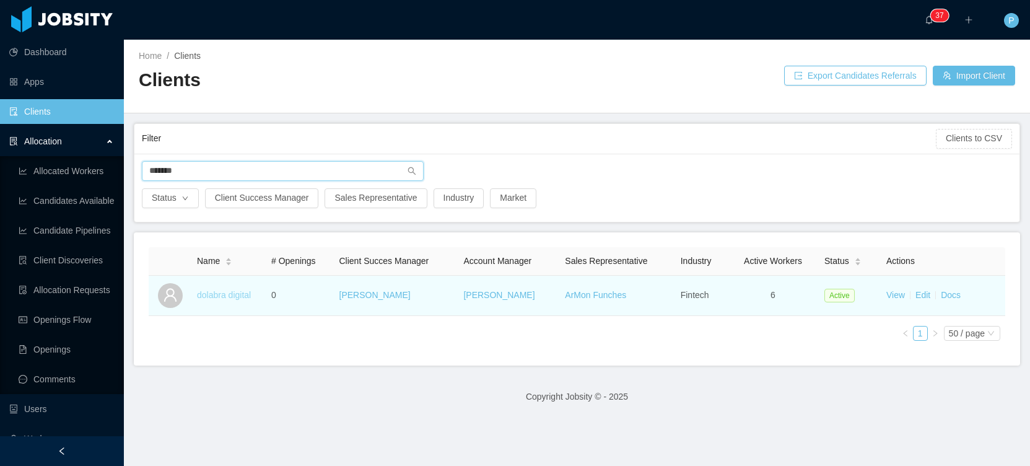
type input "*******"
click at [238, 295] on link "dolabra digital" at bounding box center [224, 295] width 54 height 10
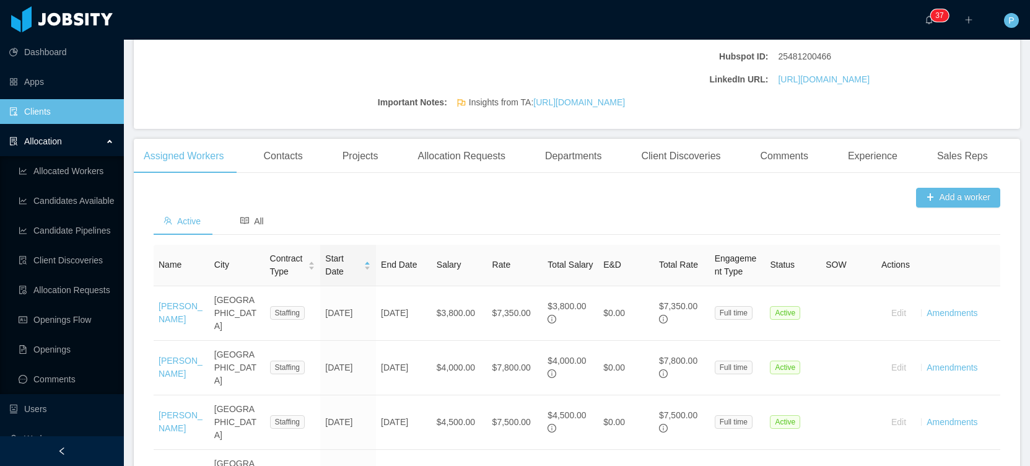
scroll to position [447, 0]
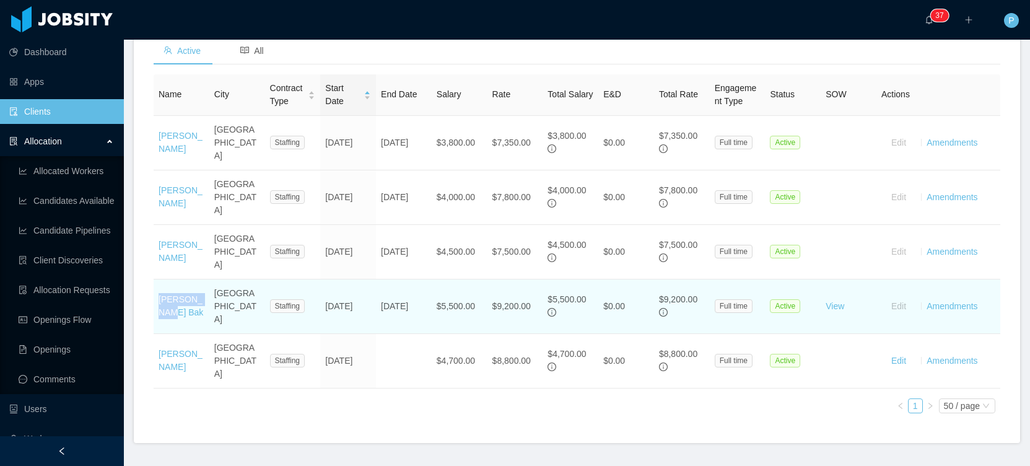
drag, startPoint x: 174, startPoint y: 289, endPoint x: 157, endPoint y: 284, distance: 17.4
click at [157, 284] on td "[PERSON_NAME] Bak" at bounding box center [182, 306] width 56 height 54
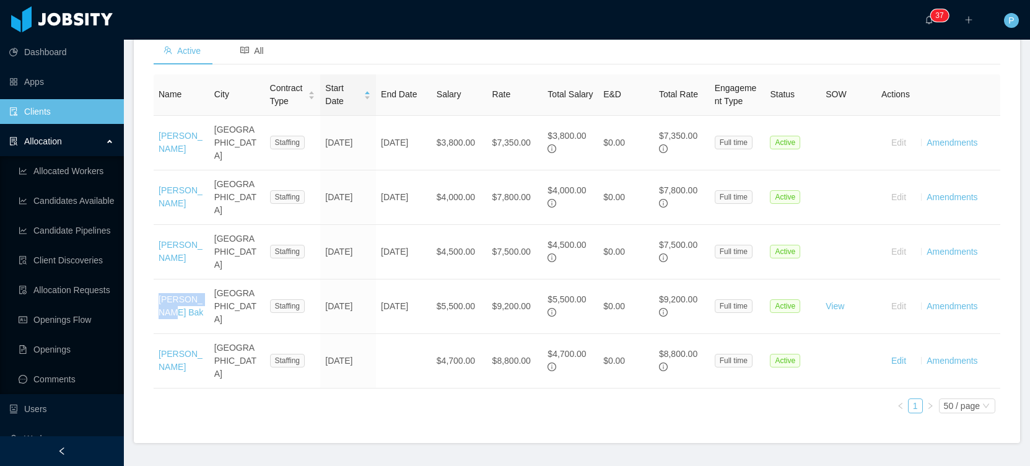
copy link "[PERSON_NAME] Bak"
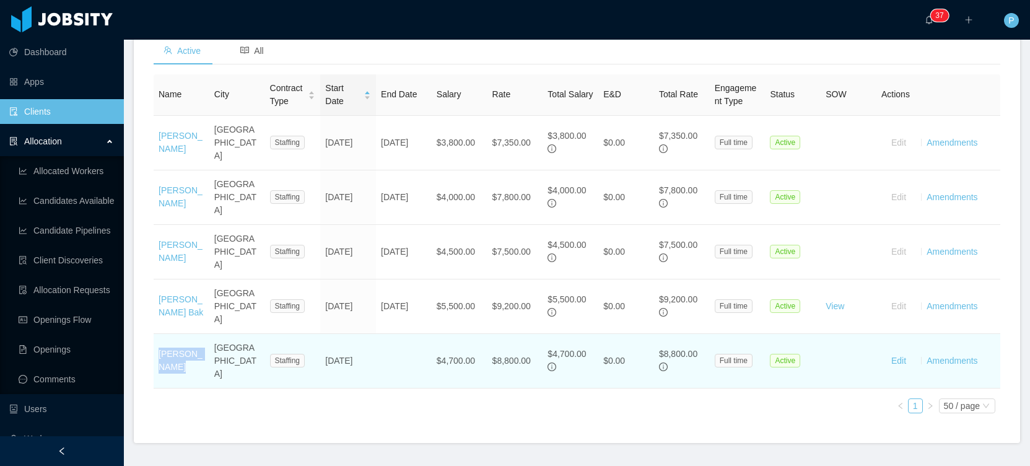
drag, startPoint x: 195, startPoint y: 335, endPoint x: 160, endPoint y: 324, distance: 37.0
click at [160, 334] on td "[PERSON_NAME]" at bounding box center [182, 361] width 56 height 54
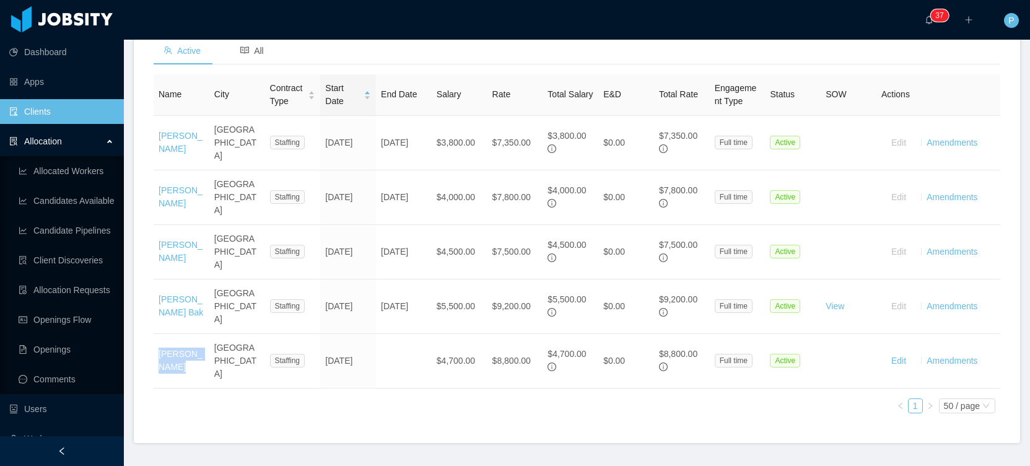
copy link "[PERSON_NAME]"
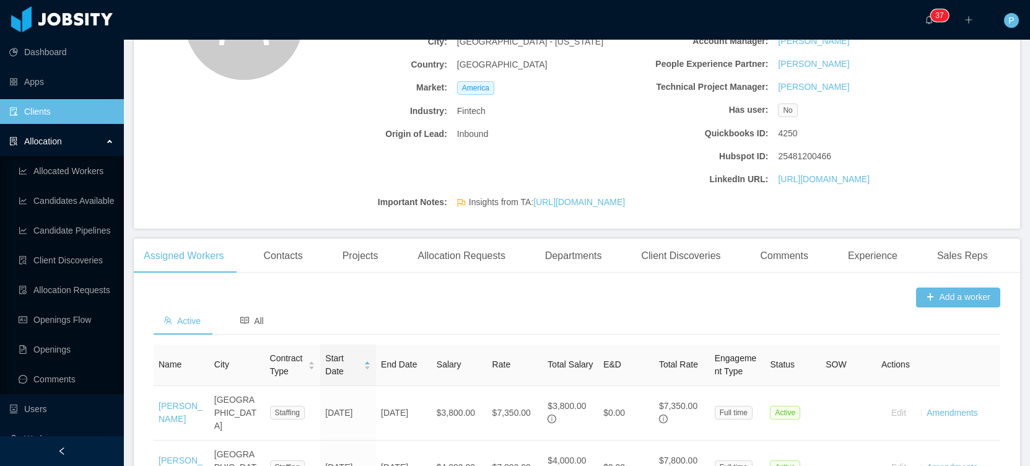
scroll to position [0, 0]
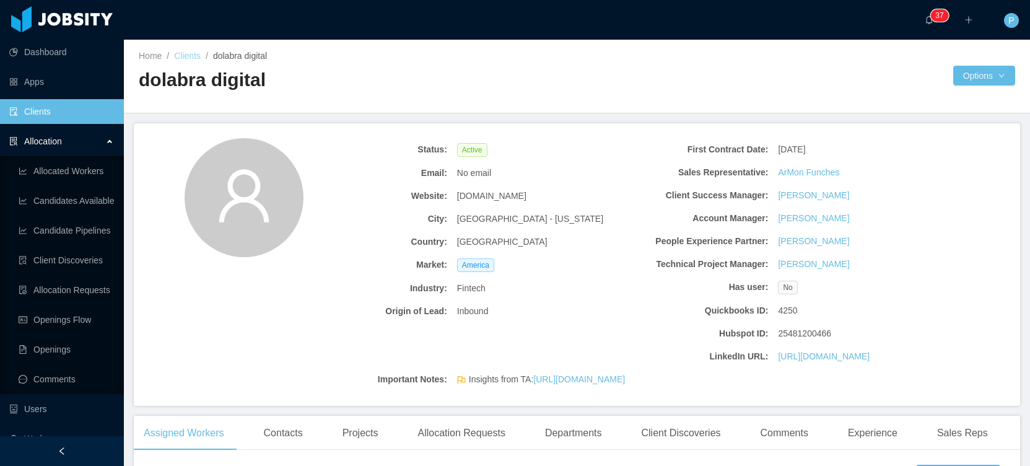
click at [200, 58] on link "Clients" at bounding box center [187, 56] width 27 height 10
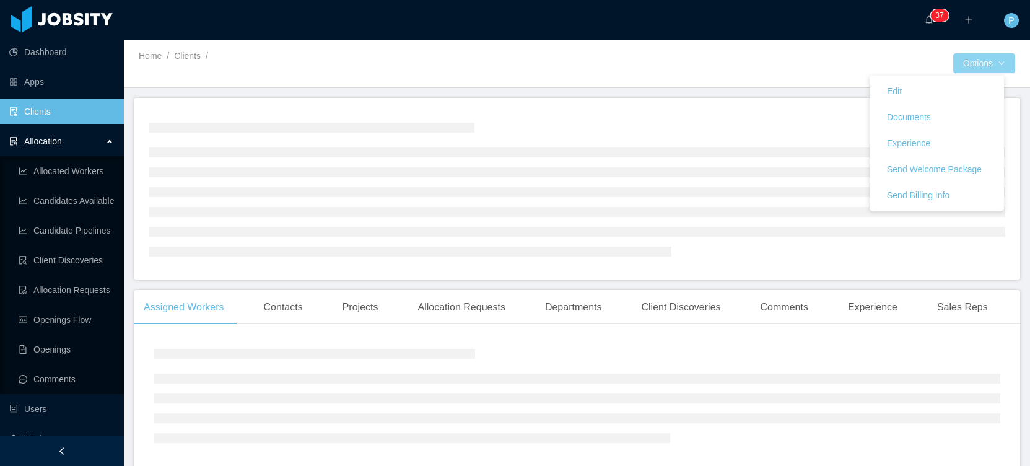
click at [989, 65] on button "Options" at bounding box center [984, 63] width 62 height 20
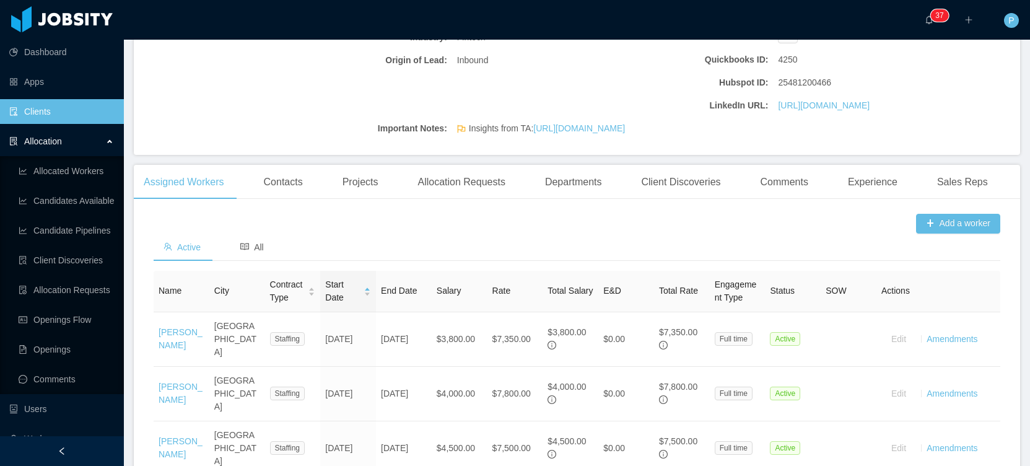
scroll to position [447, 0]
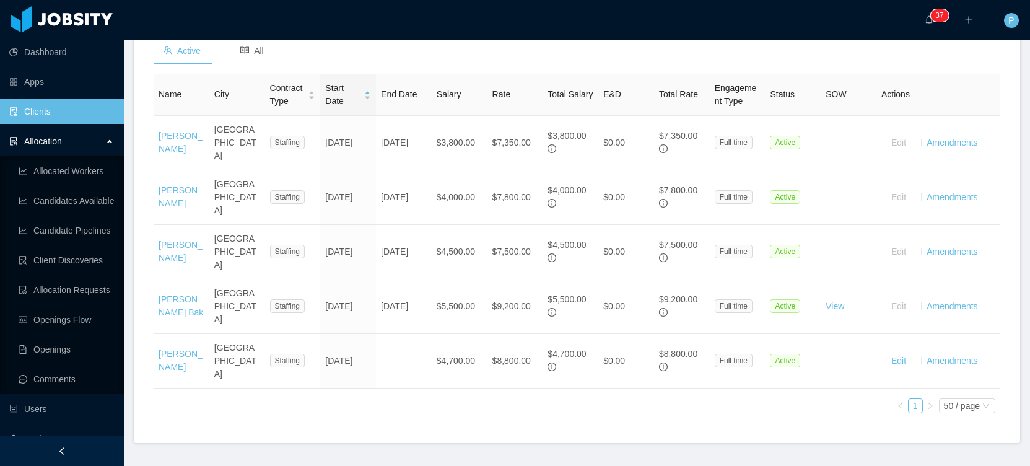
click at [495, 362] on div "Name City Contract Type Start Date End Date Salary Rate Total Salary E&D Total …" at bounding box center [577, 248] width 846 height 349
click at [767, 371] on div "Name City Contract Type Start Date End Date Salary Rate Total Salary E&D Total …" at bounding box center [577, 248] width 846 height 349
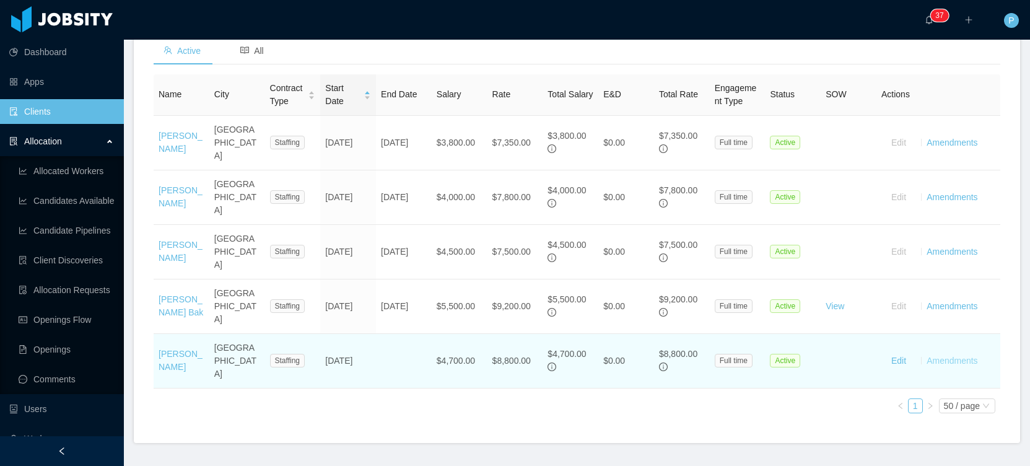
click at [952, 355] on link "Amendments" at bounding box center [951, 360] width 51 height 10
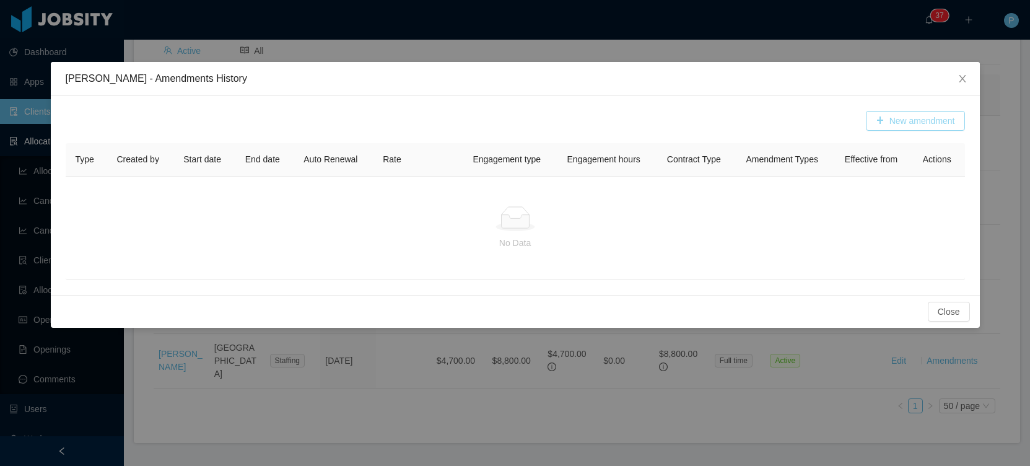
click at [929, 116] on button "New amendment" at bounding box center [915, 121] width 99 height 20
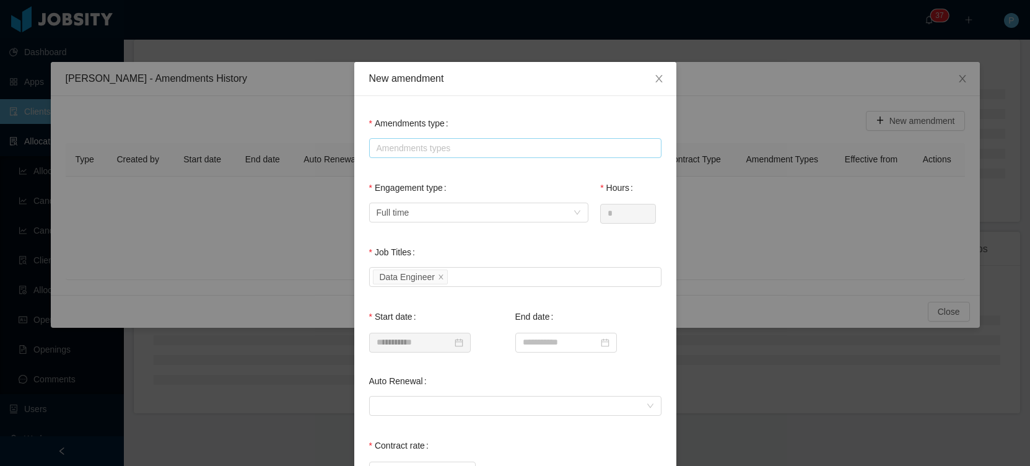
click at [443, 150] on div "Amendments types" at bounding box center [512, 148] width 272 height 12
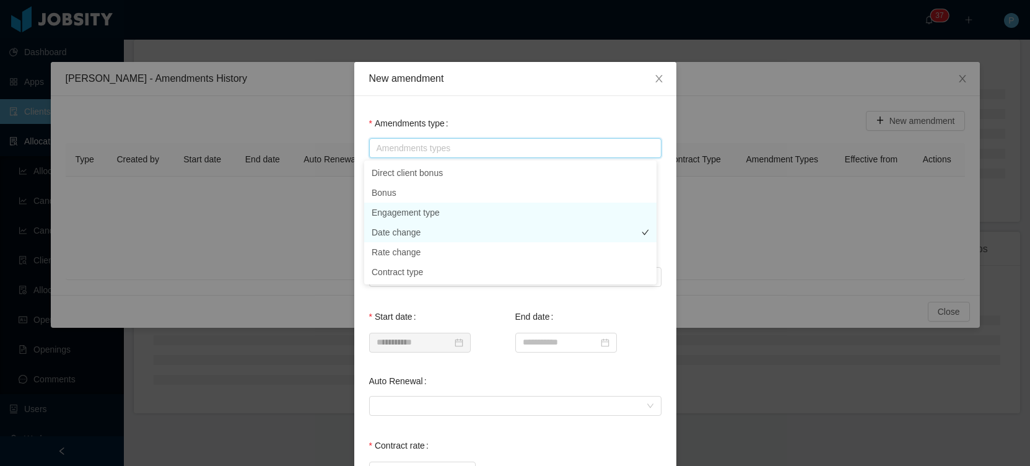
scroll to position [447, 0]
click at [430, 231] on li "Date change" at bounding box center [510, 232] width 292 height 20
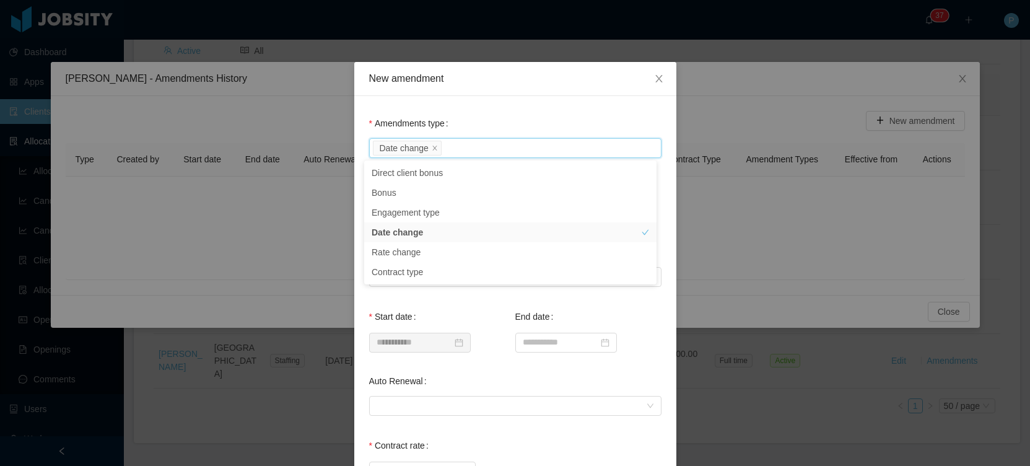
click at [548, 110] on div "**********" at bounding box center [515, 444] width 322 height 697
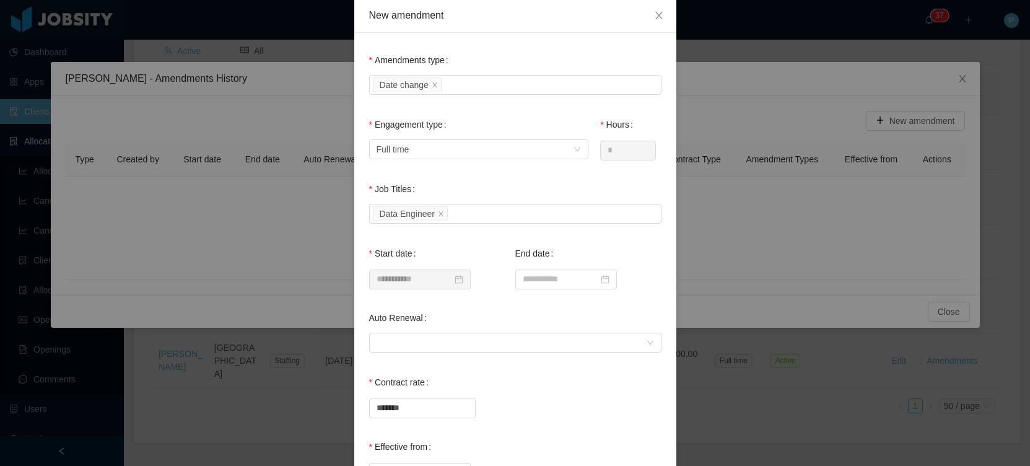
scroll to position [67, 0]
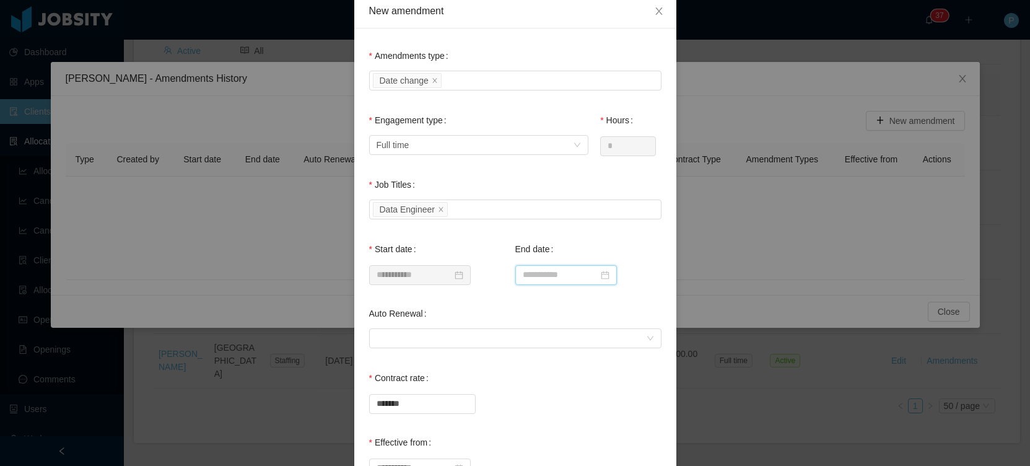
click at [581, 279] on input at bounding box center [566, 275] width 102 height 20
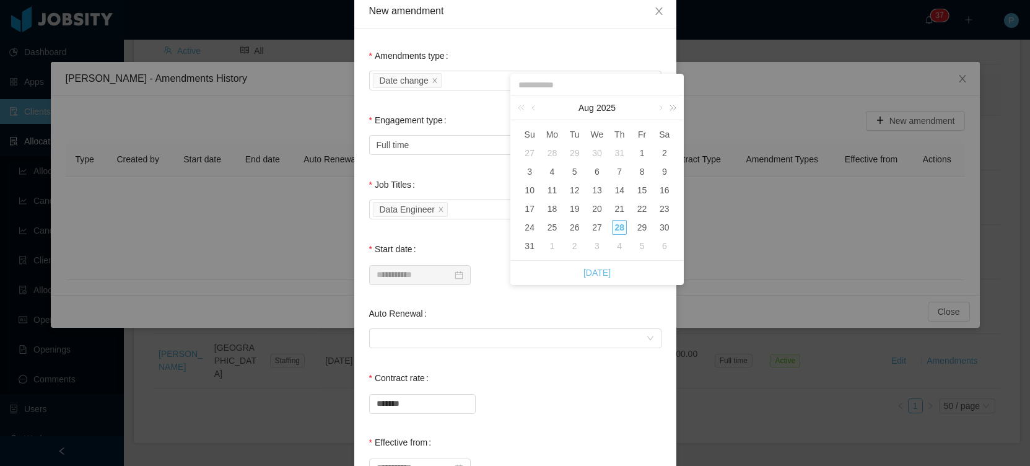
click at [669, 108] on link at bounding box center [670, 107] width 16 height 25
click at [534, 108] on link at bounding box center [534, 107] width 11 height 25
click at [623, 230] on div "30" at bounding box center [619, 227] width 15 height 15
type input "**********"
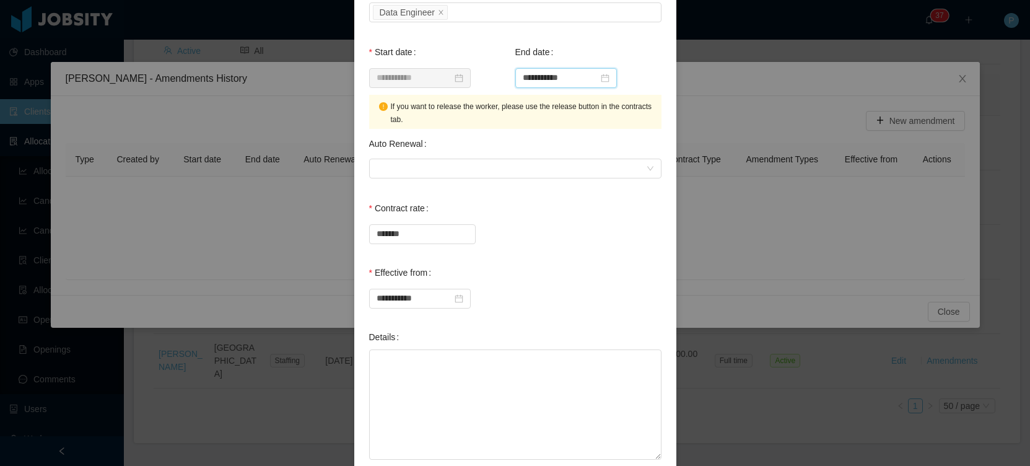
scroll to position [268, 0]
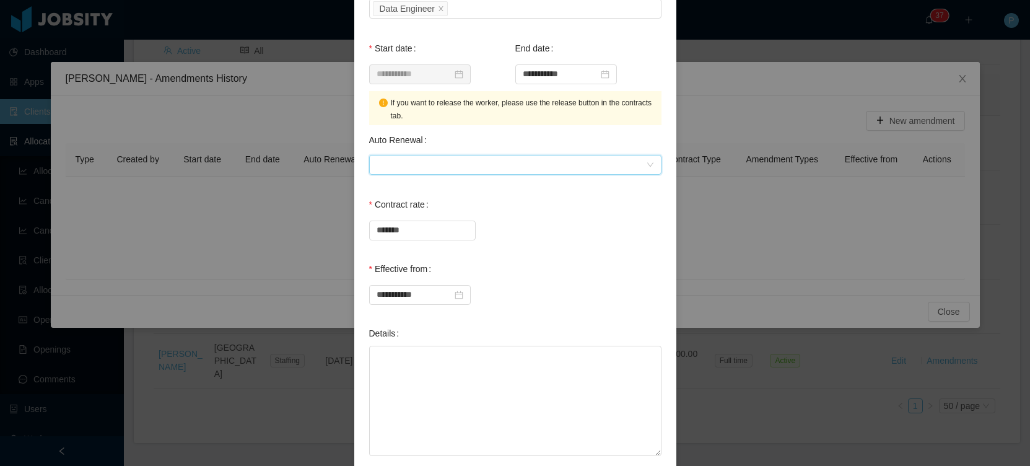
click at [476, 167] on div at bounding box center [510, 164] width 269 height 19
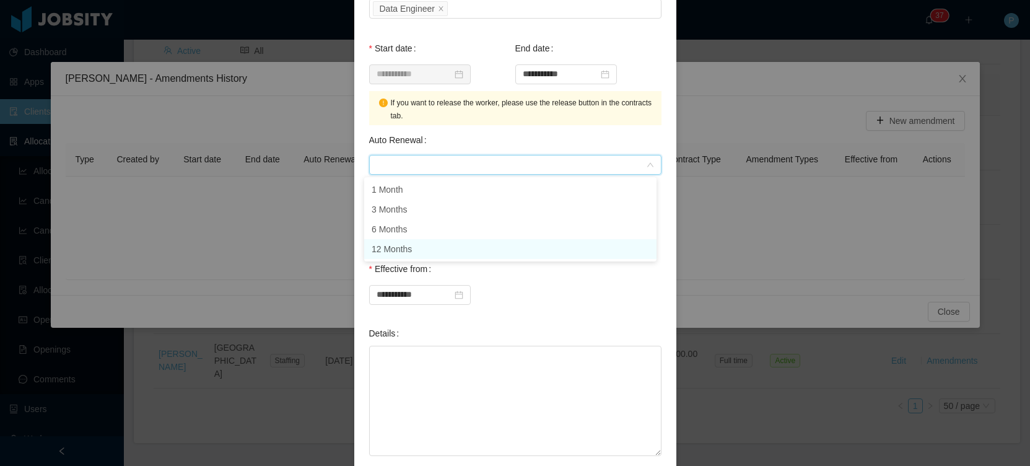
click at [447, 245] on li "12 Months" at bounding box center [510, 249] width 292 height 20
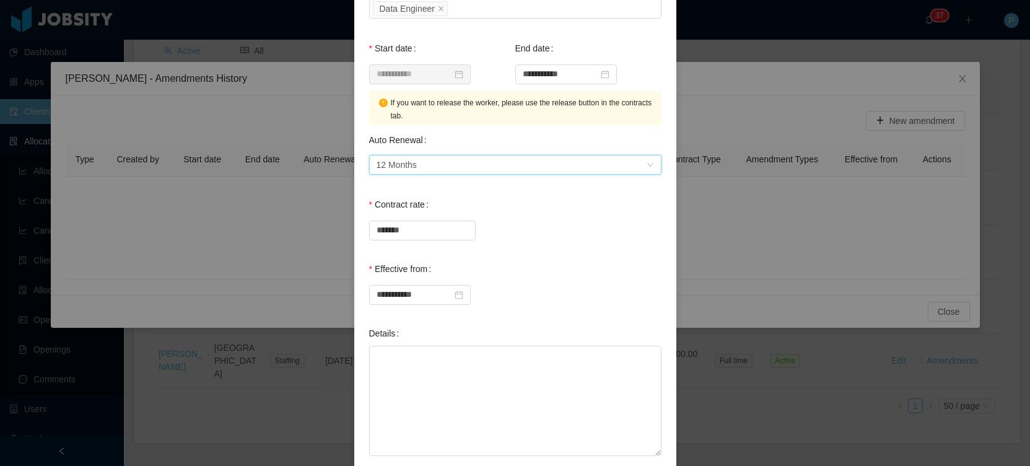
click at [580, 267] on div "**********" at bounding box center [515, 281] width 292 height 50
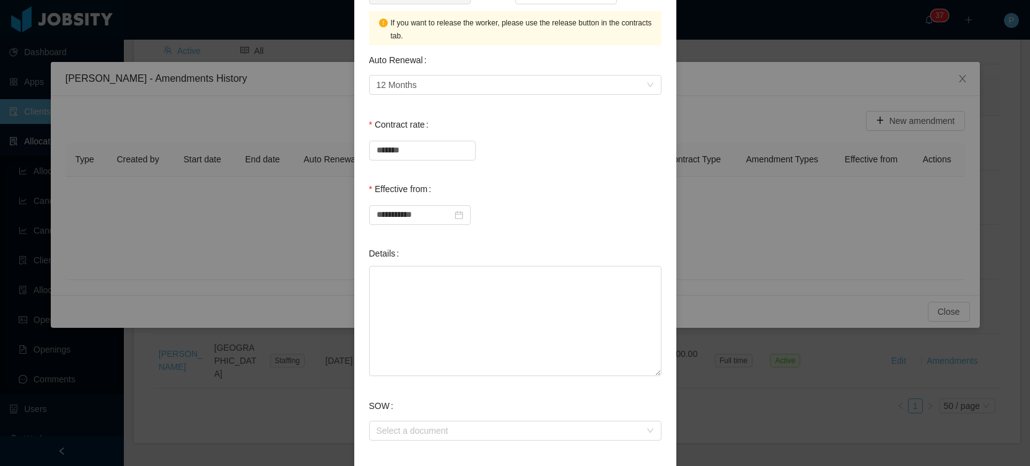
scroll to position [355, 0]
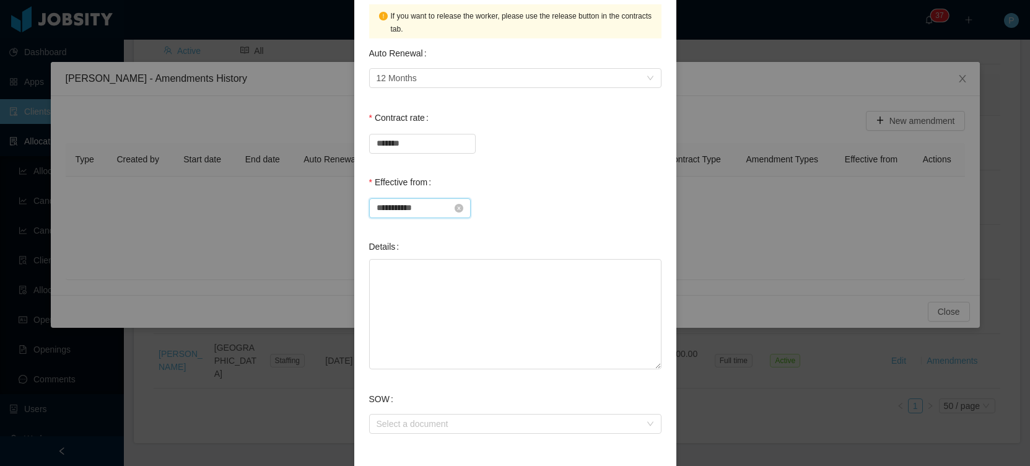
click at [425, 207] on input "**********" at bounding box center [420, 208] width 102 height 20
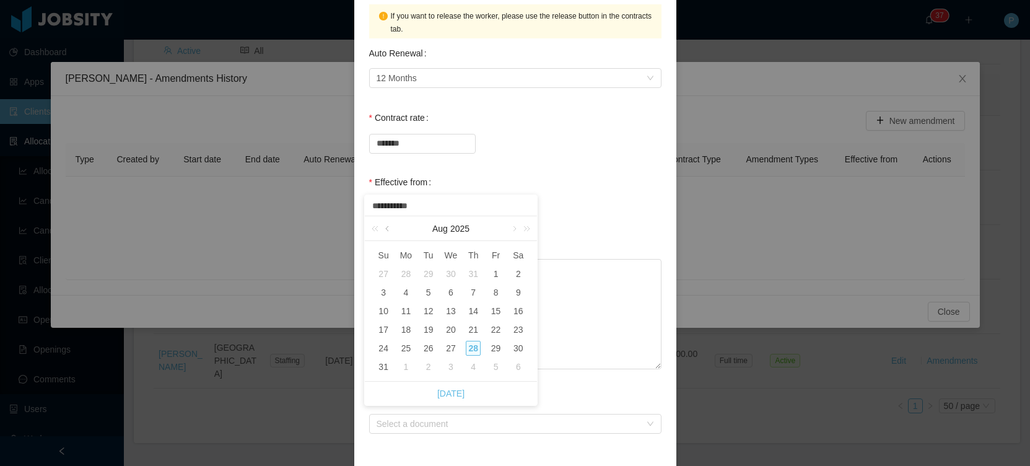
click at [386, 228] on link at bounding box center [388, 228] width 11 height 25
click at [450, 350] on div "30" at bounding box center [450, 348] width 15 height 15
type input "**********"
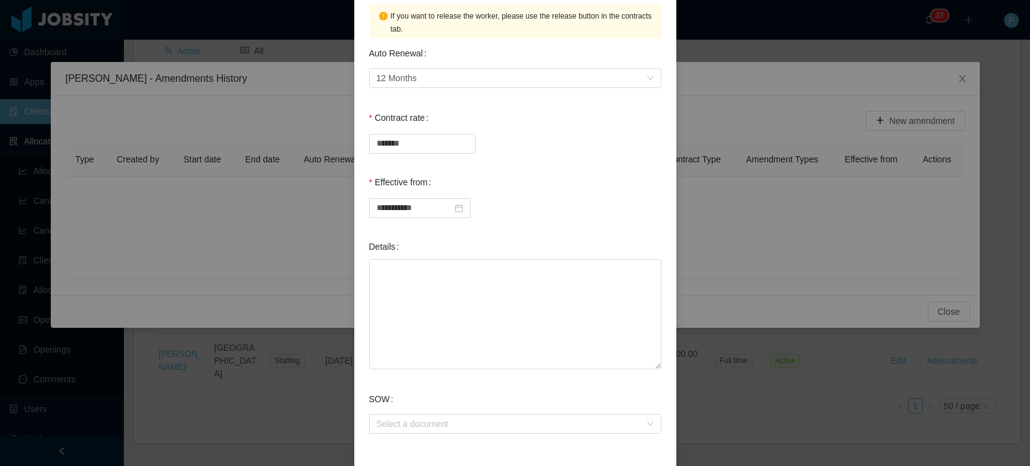
click at [584, 206] on div "**********" at bounding box center [515, 206] width 292 height 25
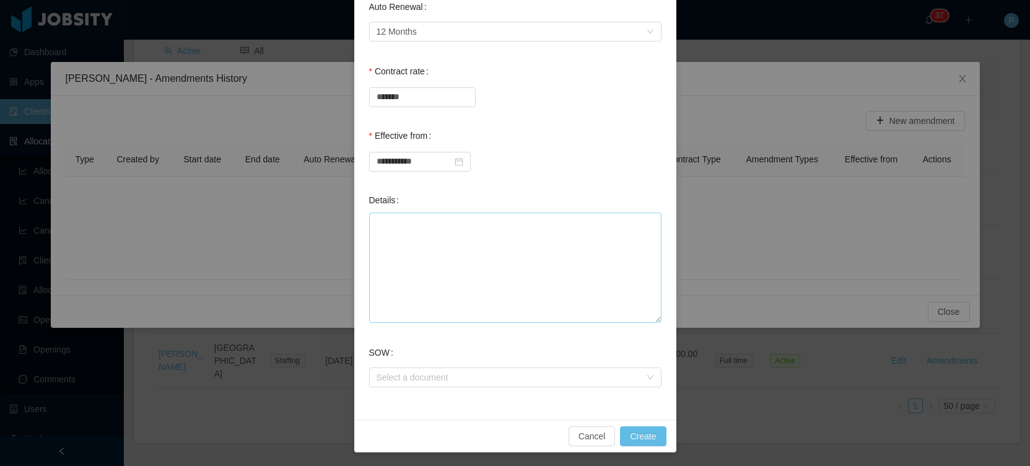
scroll to position [402, 0]
click at [527, 225] on textarea "Details" at bounding box center [515, 266] width 292 height 110
paste textarea "**********"
type textarea "**********"
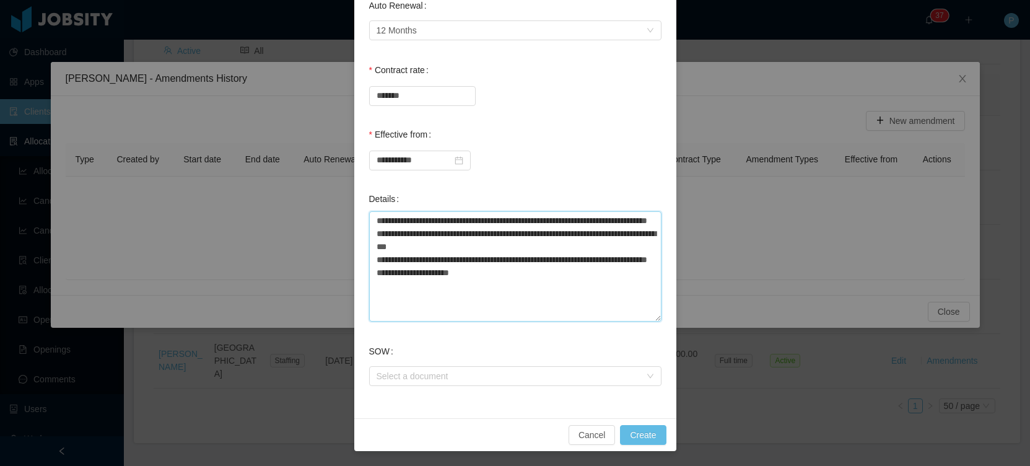
click at [538, 241] on textarea "**********" at bounding box center [515, 266] width 292 height 110
type textarea "**********"
click at [602, 245] on textarea "**********" at bounding box center [515, 266] width 292 height 110
type textarea "**********"
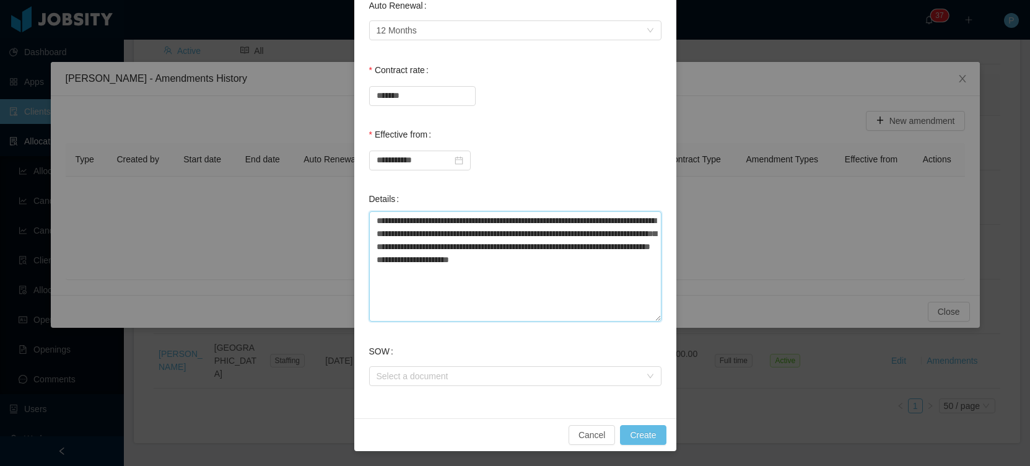
type textarea "**********"
click at [522, 284] on textarea "**********" at bounding box center [515, 266] width 292 height 110
type textarea "**********"
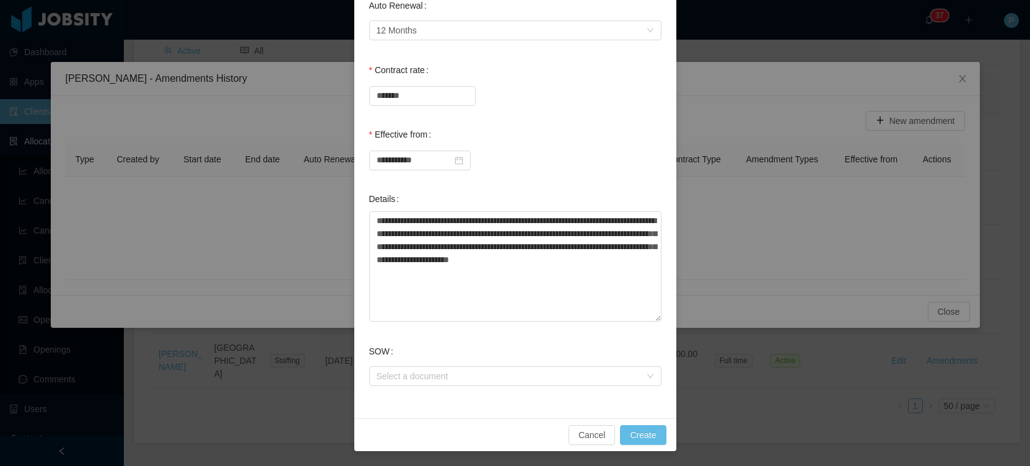
click at [601, 347] on div "SOW Select a document" at bounding box center [515, 364] width 292 height 50
click at [645, 434] on button "Create" at bounding box center [643, 435] width 46 height 20
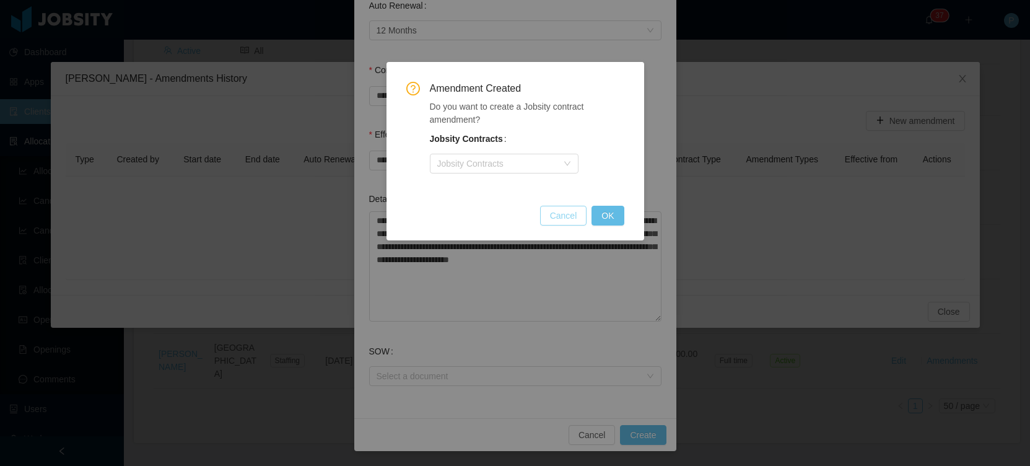
click at [571, 215] on button "Cancel" at bounding box center [563, 216] width 47 height 20
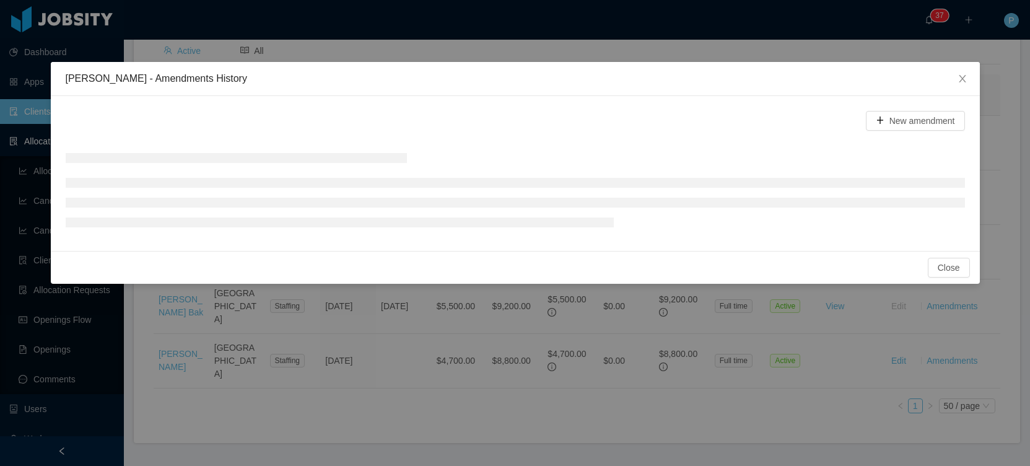
scroll to position [313, 0]
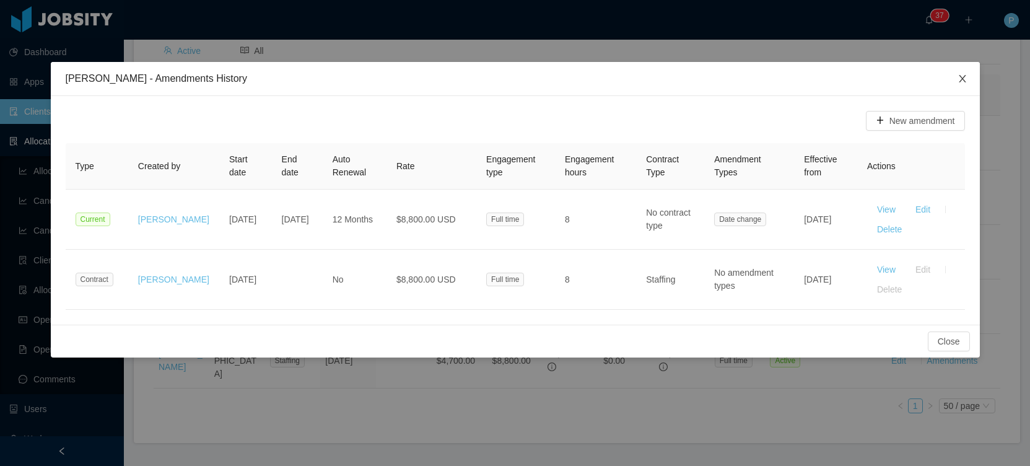
click at [961, 73] on span "Close" at bounding box center [962, 79] width 35 height 35
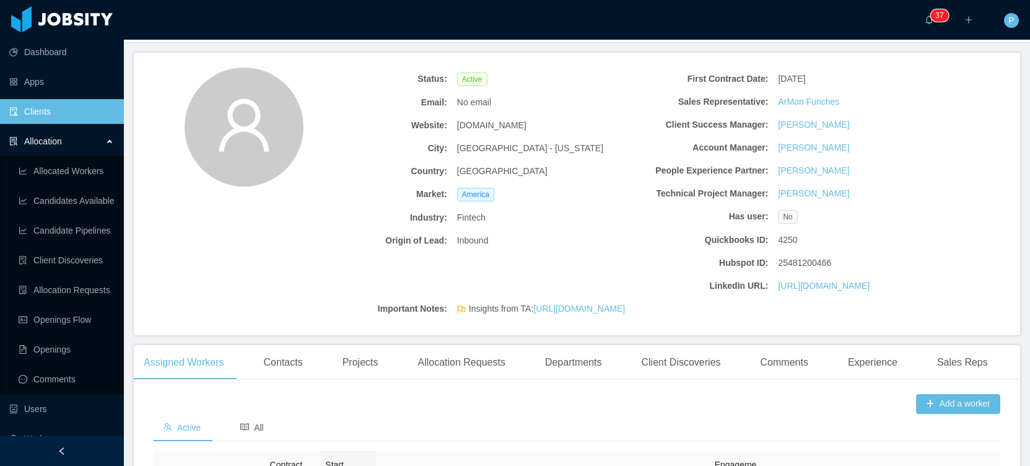
scroll to position [0, 0]
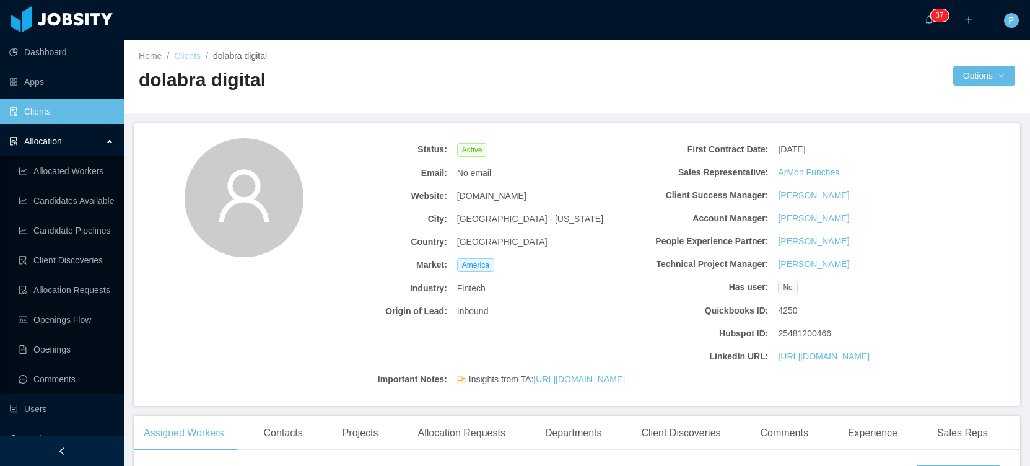
click at [193, 56] on link "Clients" at bounding box center [187, 56] width 27 height 10
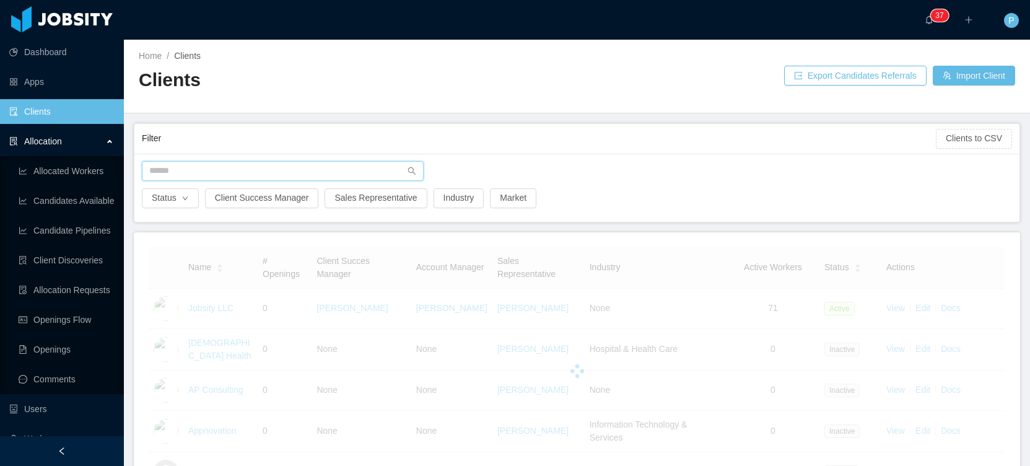
click at [299, 173] on input "text" at bounding box center [283, 171] width 282 height 20
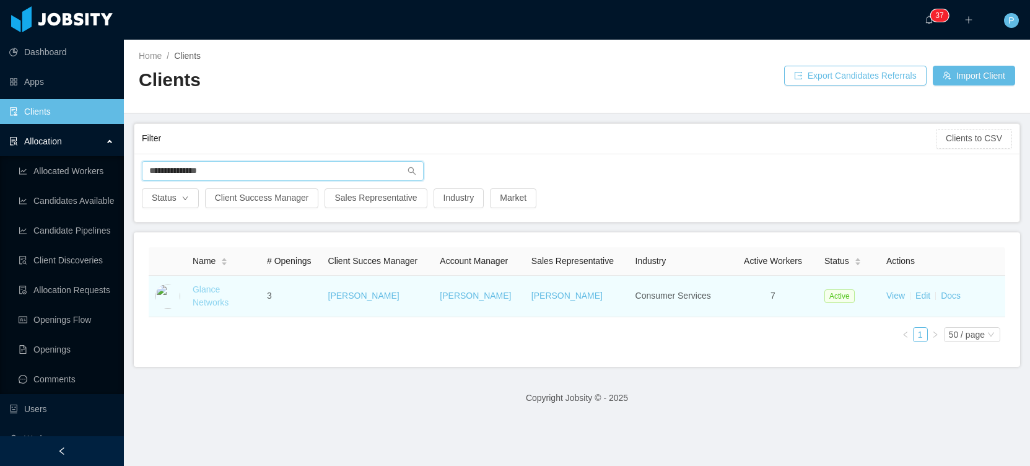
type input "**********"
click at [208, 293] on link "Glance Networks" at bounding box center [211, 295] width 36 height 23
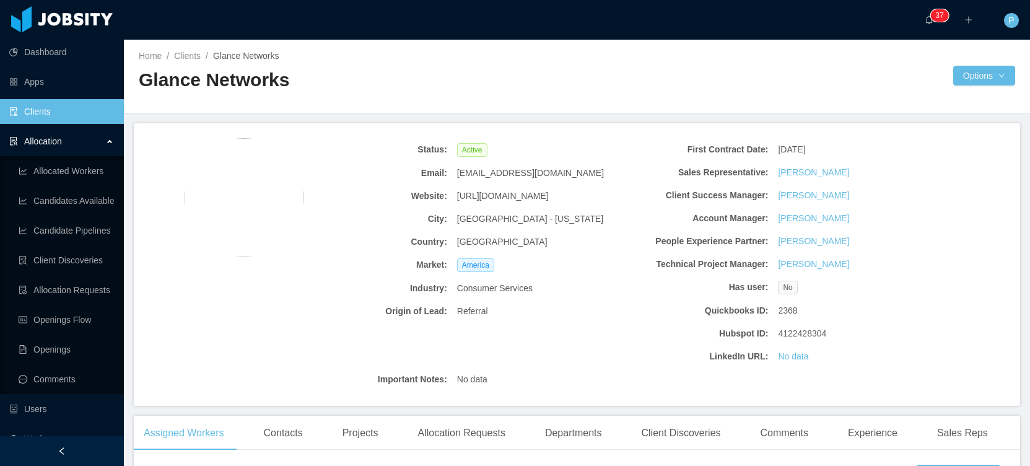
click at [547, 243] on span "[GEOGRAPHIC_DATA]" at bounding box center [502, 241] width 90 height 13
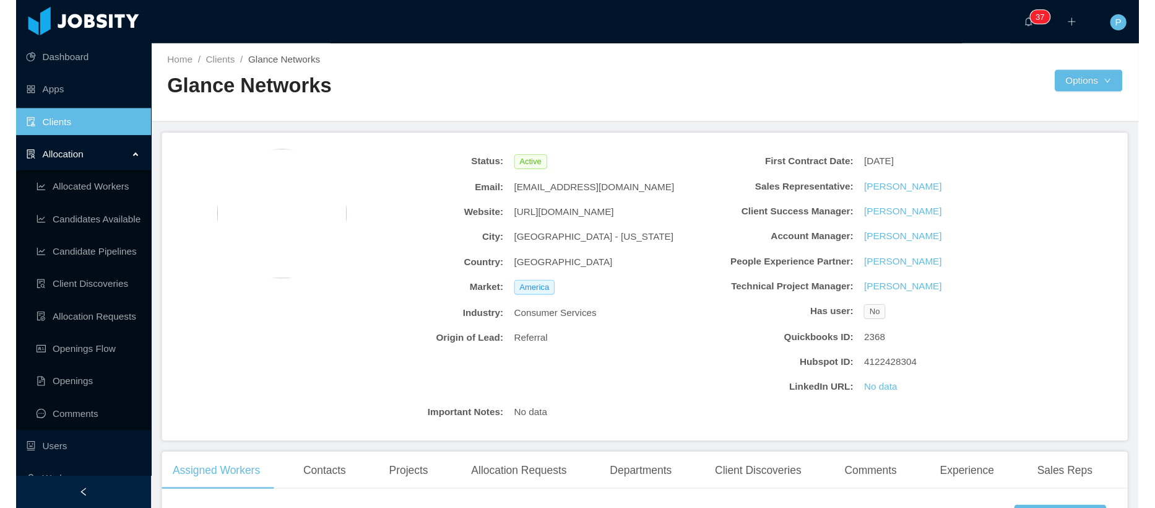
scroll to position [2, 0]
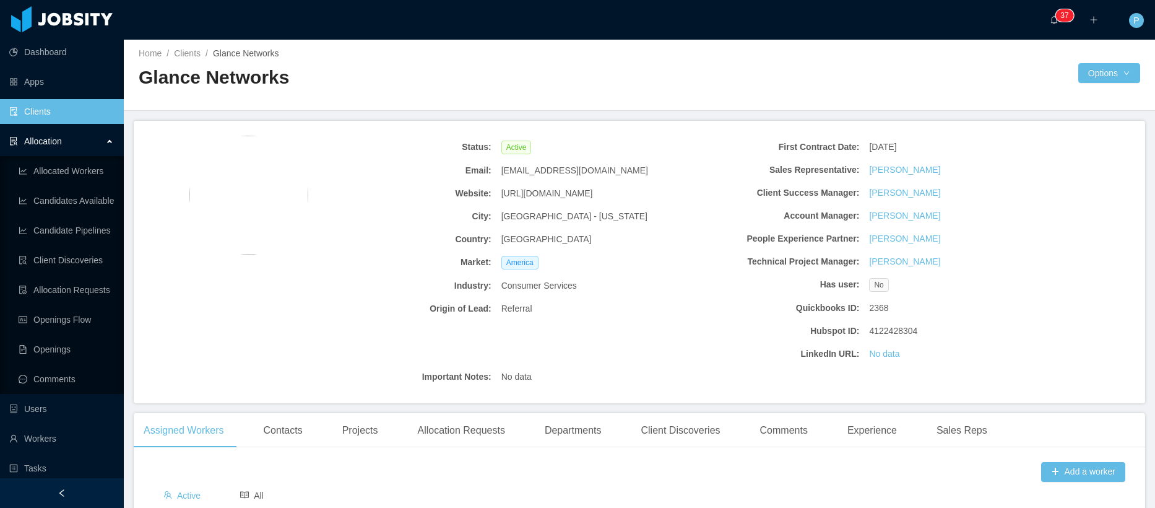
click at [682, 386] on div "No data" at bounding box center [773, 376] width 552 height 23
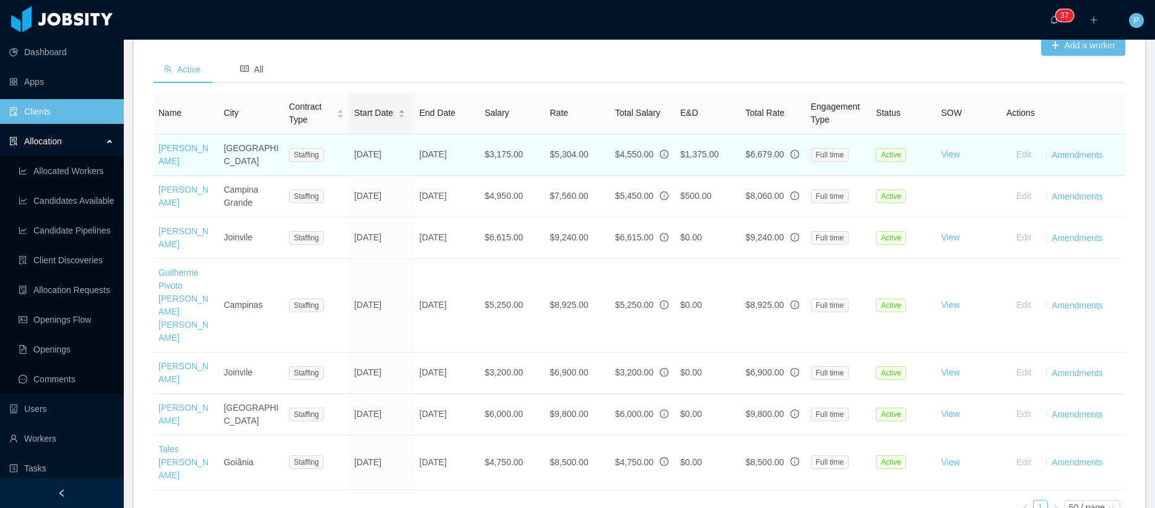
scroll to position [432, 0]
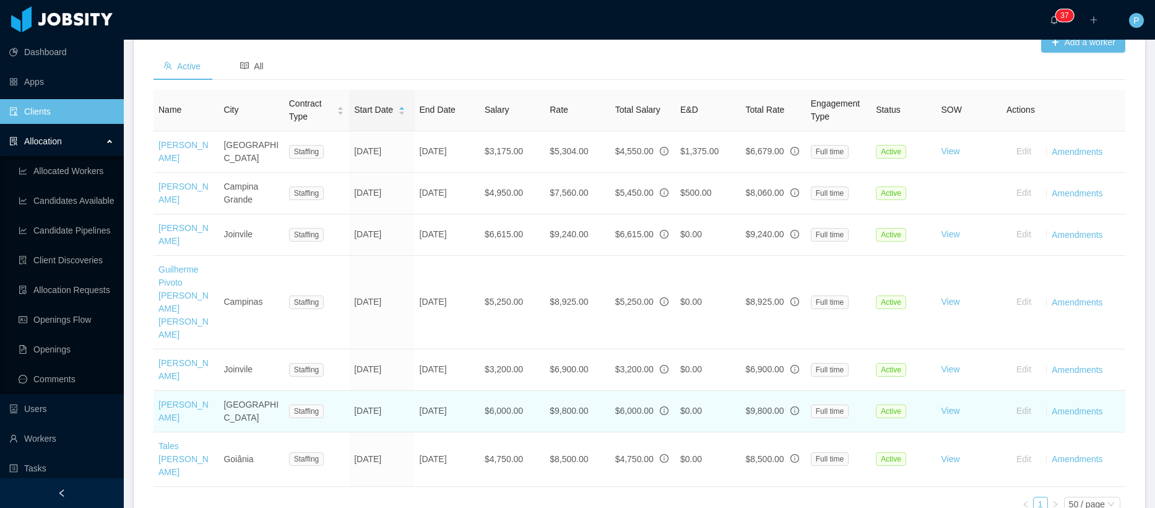
click at [480, 391] on td "$6,000.00" at bounding box center [512, 411] width 65 height 41
click at [483, 391] on td "$6,000.00" at bounding box center [512, 411] width 65 height 41
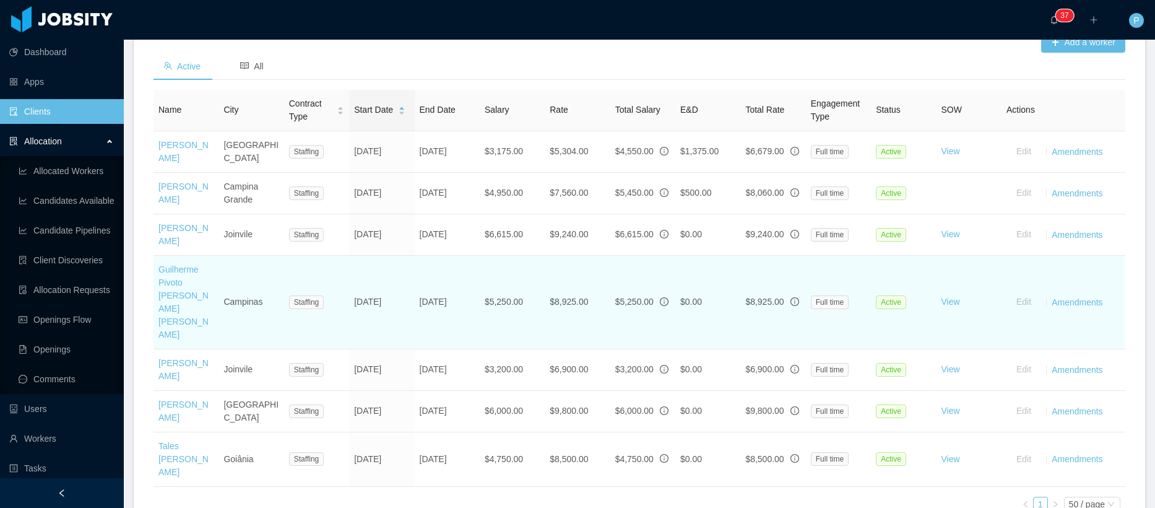
drag, startPoint x: 432, startPoint y: 375, endPoint x: 482, endPoint y: 290, distance: 98.9
click at [434, 391] on td "Jun 16th, 2026" at bounding box center [447, 411] width 65 height 41
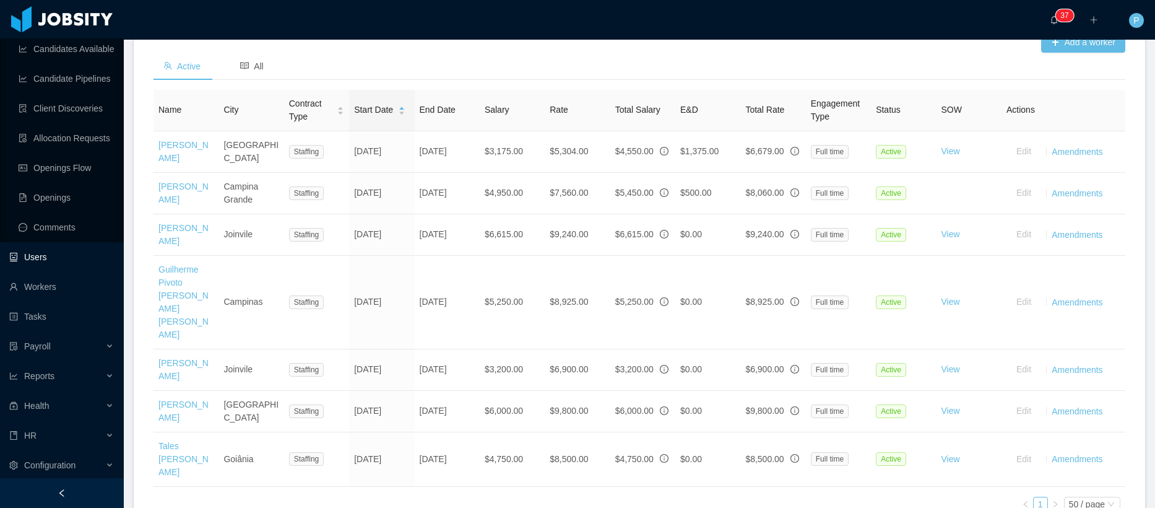
scroll to position [154, 0]
click at [40, 439] on div "HR" at bounding box center [62, 433] width 124 height 25
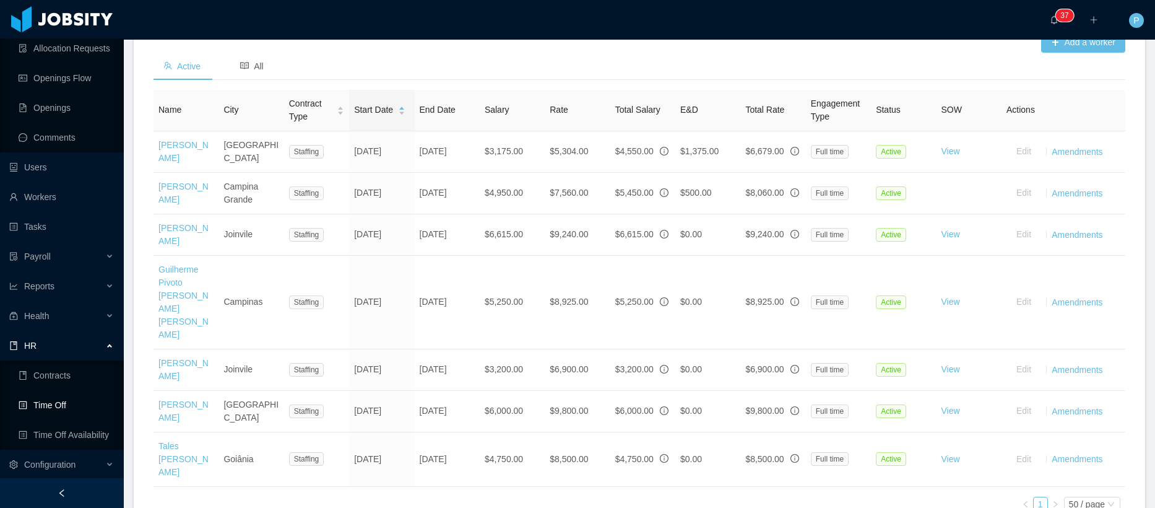
scroll to position [243, 0]
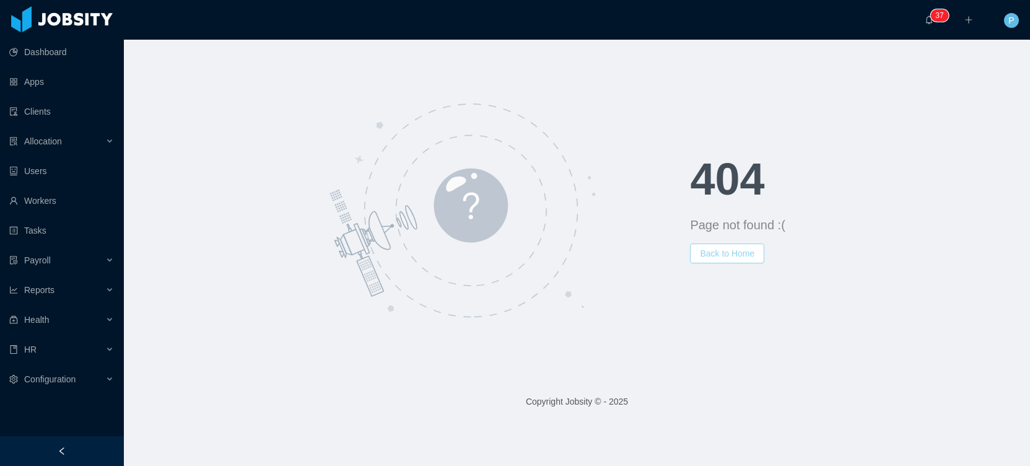
click at [702, 256] on button "Back to Home" at bounding box center [727, 253] width 74 height 20
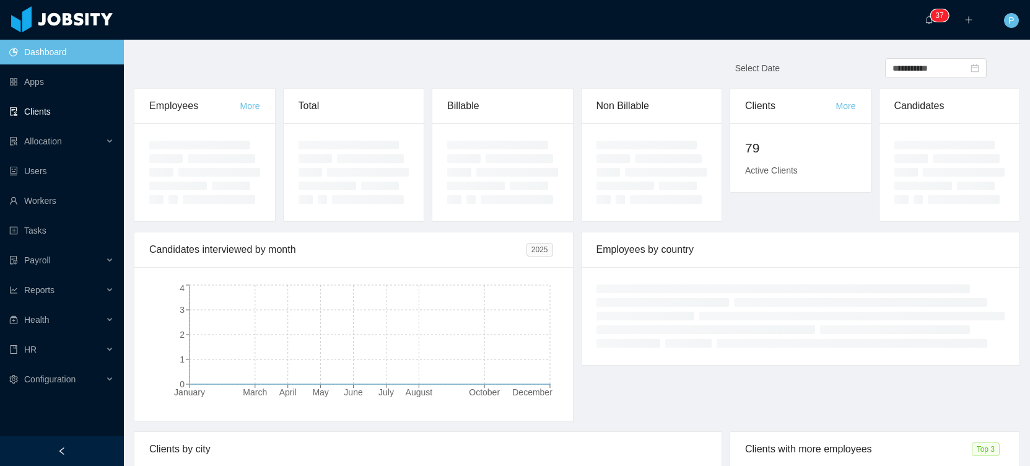
click at [45, 112] on link "Clients" at bounding box center [61, 111] width 105 height 25
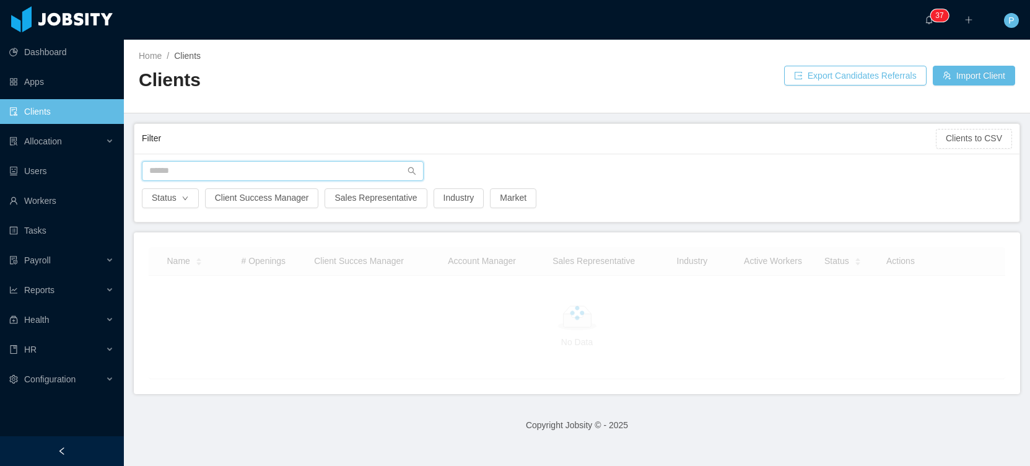
click at [353, 169] on input "text" at bounding box center [283, 171] width 282 height 20
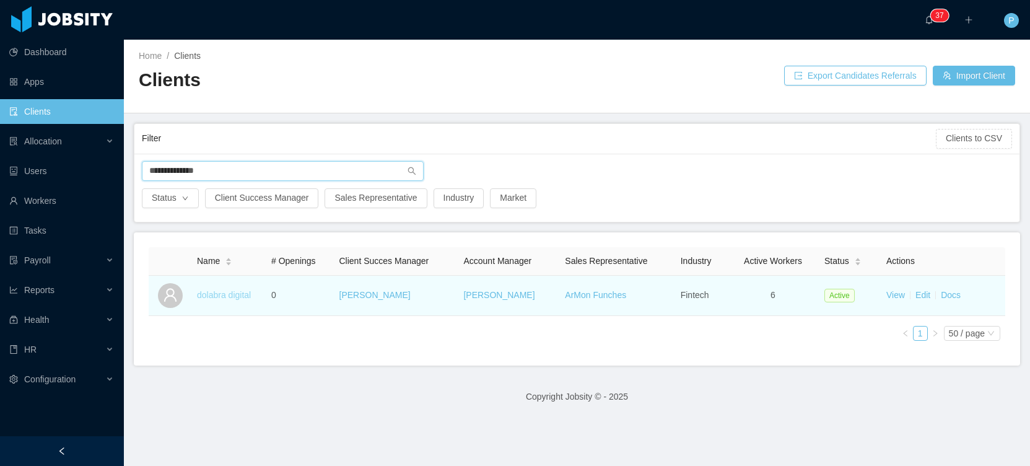
type input "**********"
click at [220, 296] on link "dolabra digital" at bounding box center [224, 295] width 54 height 10
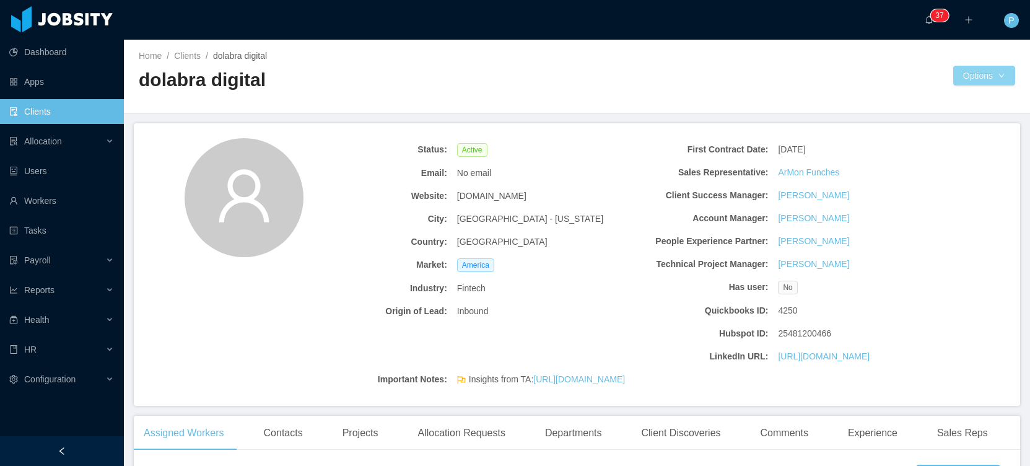
click at [960, 85] on div "Home / Clients / dolabra digital / dolabra digital Options" at bounding box center [577, 77] width 906 height 74
click at [931, 123] on button "Documents" at bounding box center [909, 129] width 64 height 20
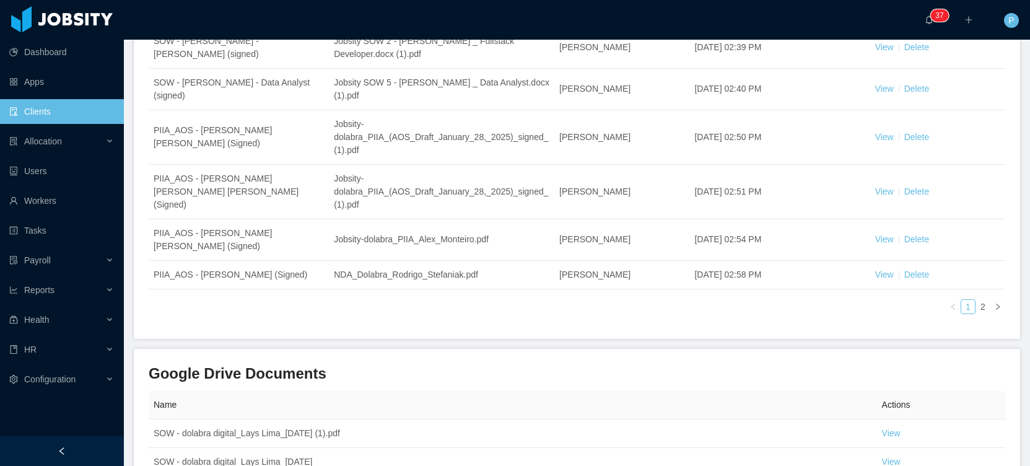
scroll to position [649, 0]
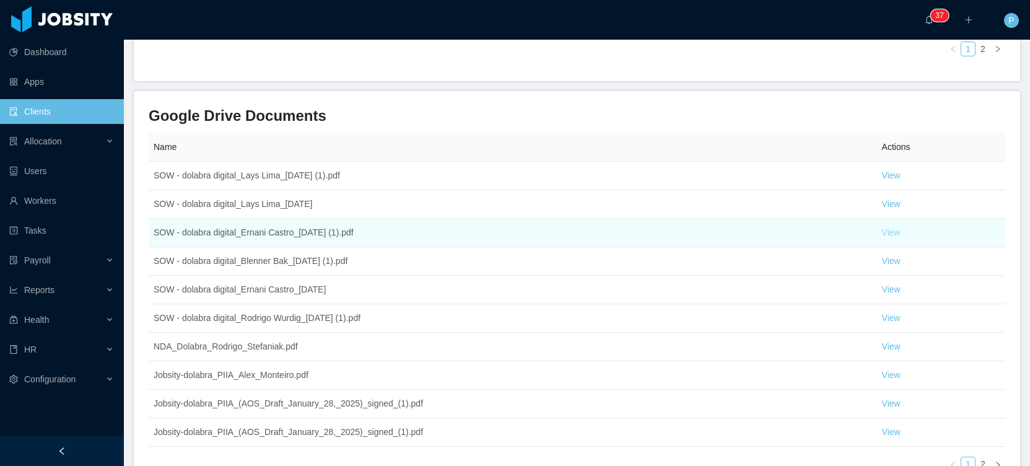
click at [889, 232] on link "View" at bounding box center [891, 232] width 19 height 10
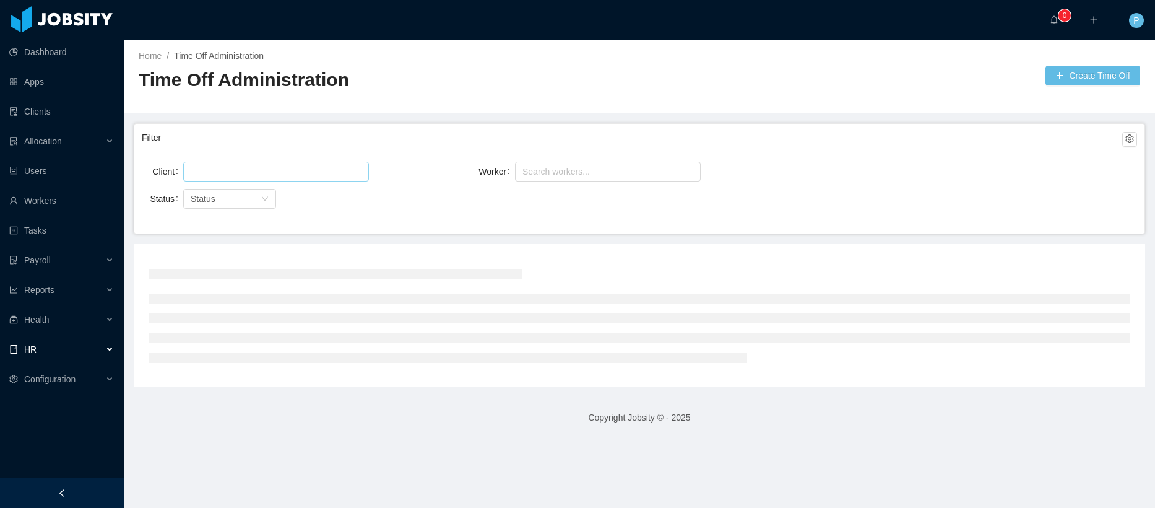
click at [237, 174] on div at bounding box center [274, 171] width 175 height 19
click at [544, 155] on div "Client Worker Search workers... Status Status" at bounding box center [639, 193] width 1010 height 82
click at [542, 167] on div "Search workers..." at bounding box center [603, 171] width 160 height 12
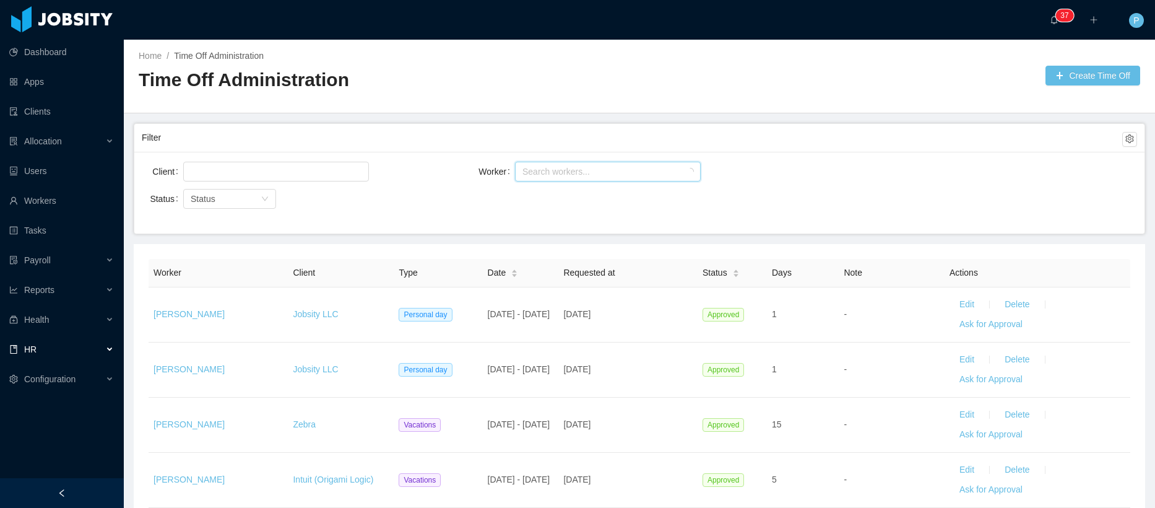
paste input "*********"
type input "**********"
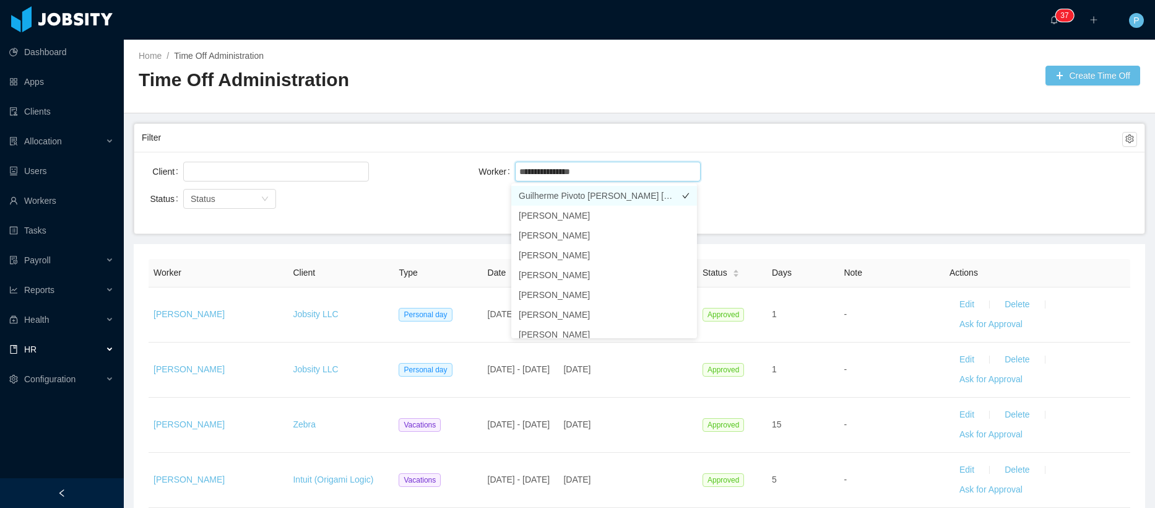
click at [596, 191] on li "Guilherme Pivoto Pinto Ribeiro" at bounding box center [604, 196] width 186 height 20
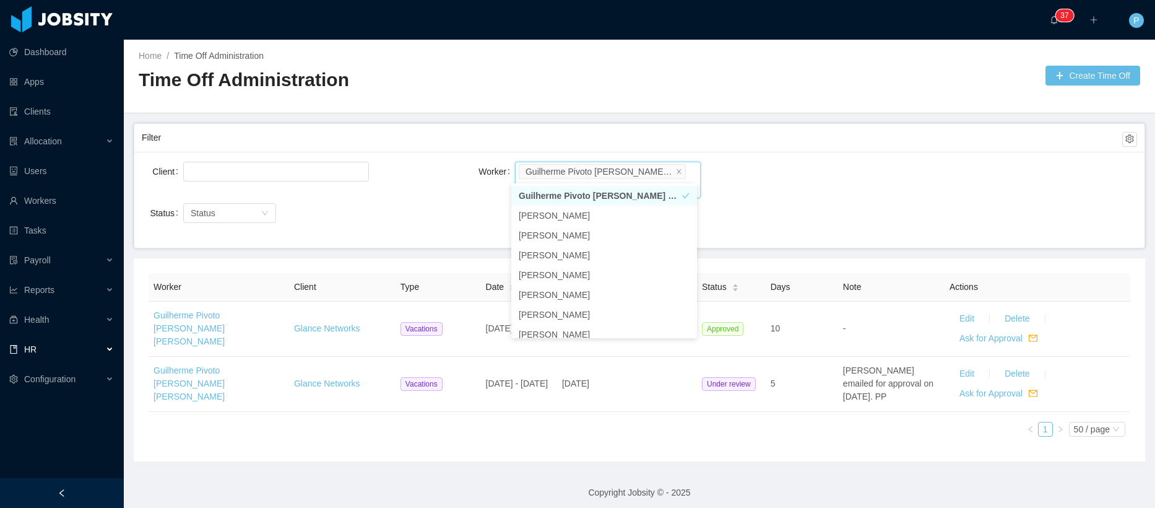
click at [844, 126] on div "Filter" at bounding box center [632, 137] width 981 height 23
